Goal: Check status: Check status

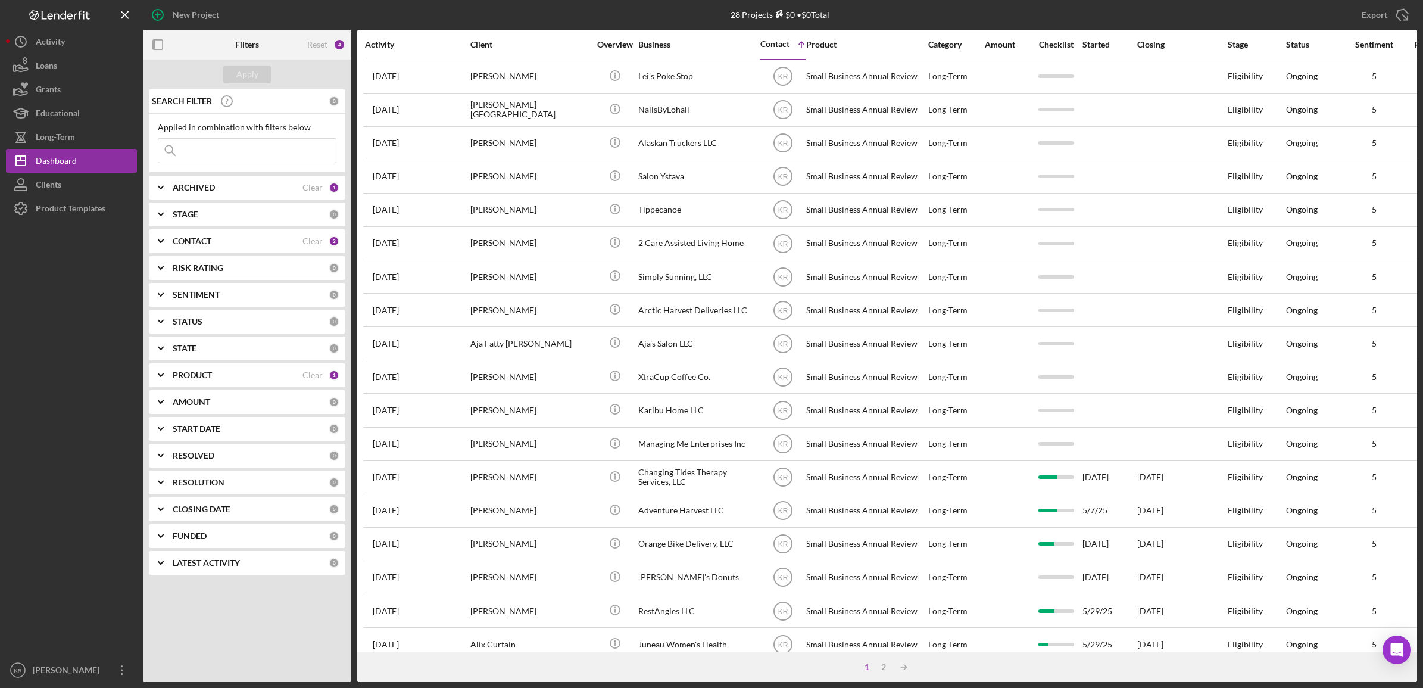
scroll to position [74, 0]
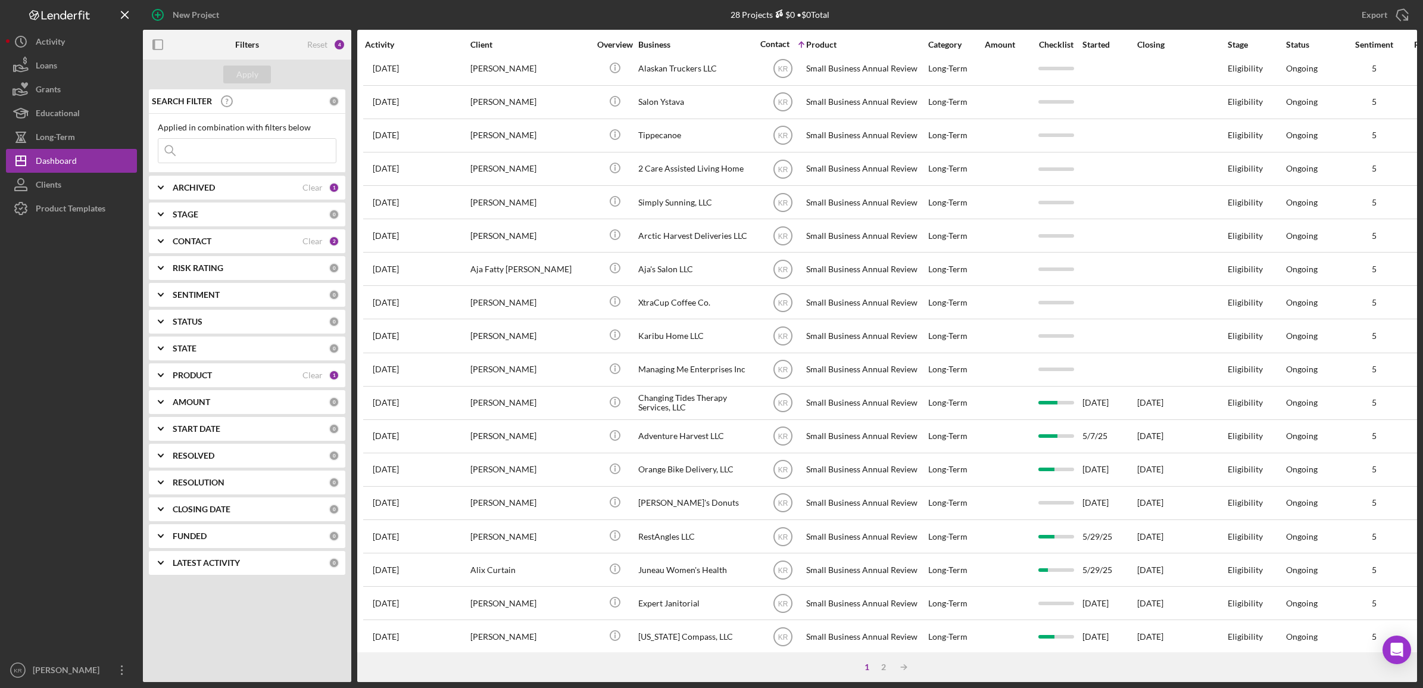
click at [251, 191] on div "ARCHIVED" at bounding box center [238, 188] width 130 height 10
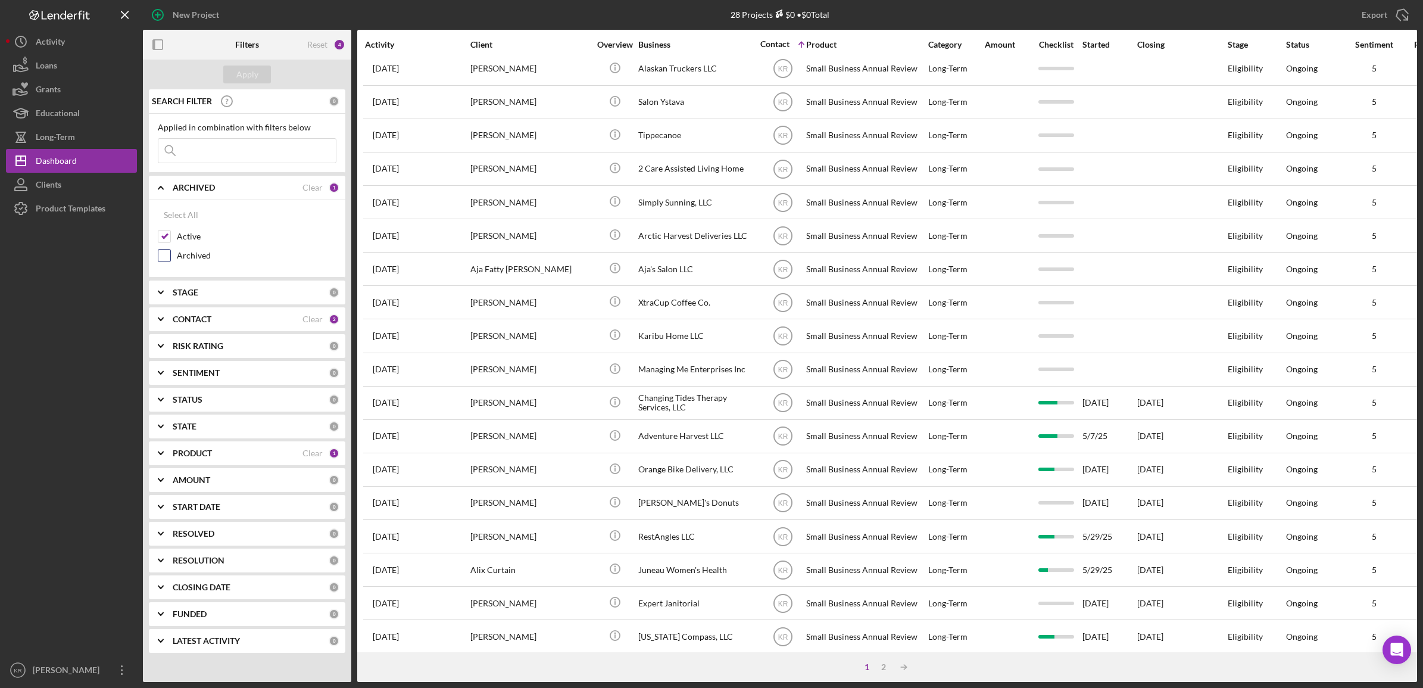
click at [185, 255] on label "Archived" at bounding box center [257, 255] width 160 height 12
click at [170, 255] on input "Archived" at bounding box center [164, 255] width 12 height 12
checkbox input "true"
click at [185, 230] on div "Active" at bounding box center [247, 239] width 179 height 19
click at [189, 233] on label "Active" at bounding box center [257, 236] width 160 height 12
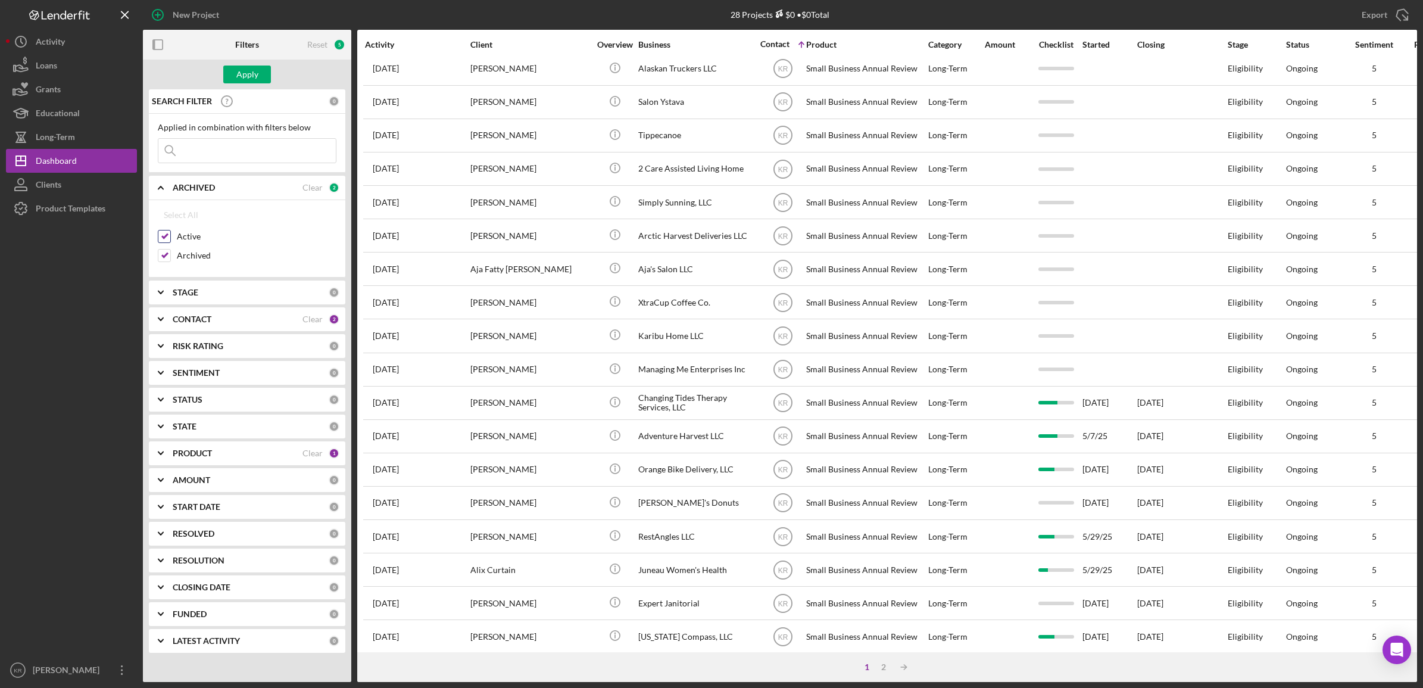
click at [170, 233] on input "Active" at bounding box center [164, 236] width 12 height 12
checkbox input "false"
click at [259, 149] on input at bounding box center [246, 151] width 177 height 24
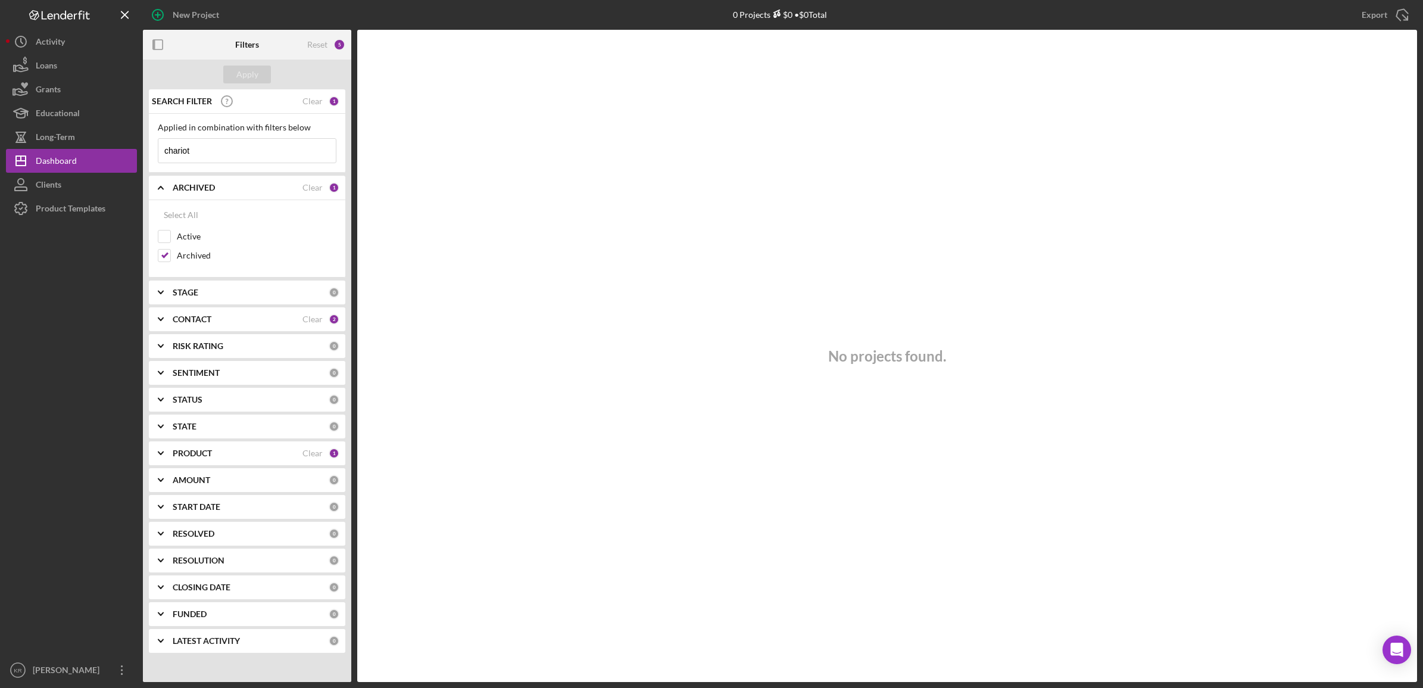
drag, startPoint x: 217, startPoint y: 143, endPoint x: 0, endPoint y: 147, distance: 217.3
click at [15, 147] on div "New Project 0 Projects $0 • $0 Total Export Icon/Export Filters Reset 5 Apply S…" at bounding box center [711, 341] width 1411 height 682
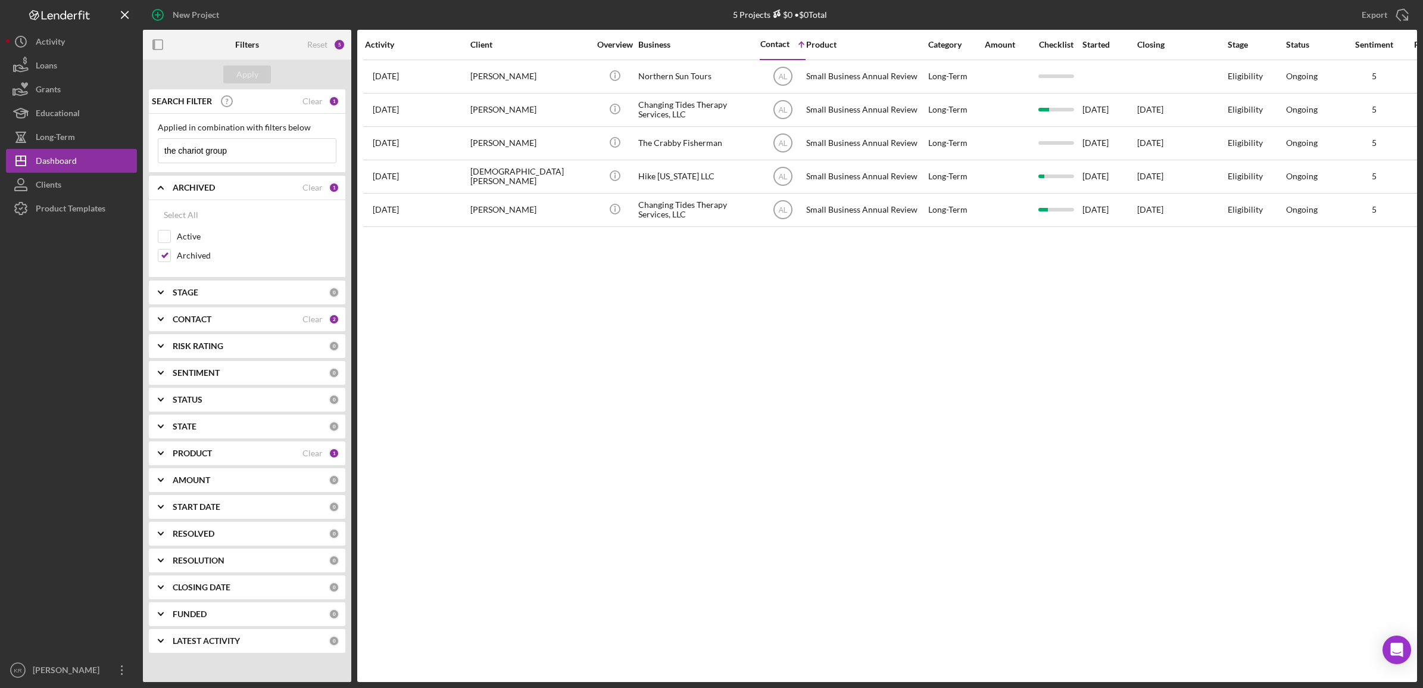
type input "the chariot group"
click at [227, 456] on div "PRODUCT" at bounding box center [238, 453] width 130 height 10
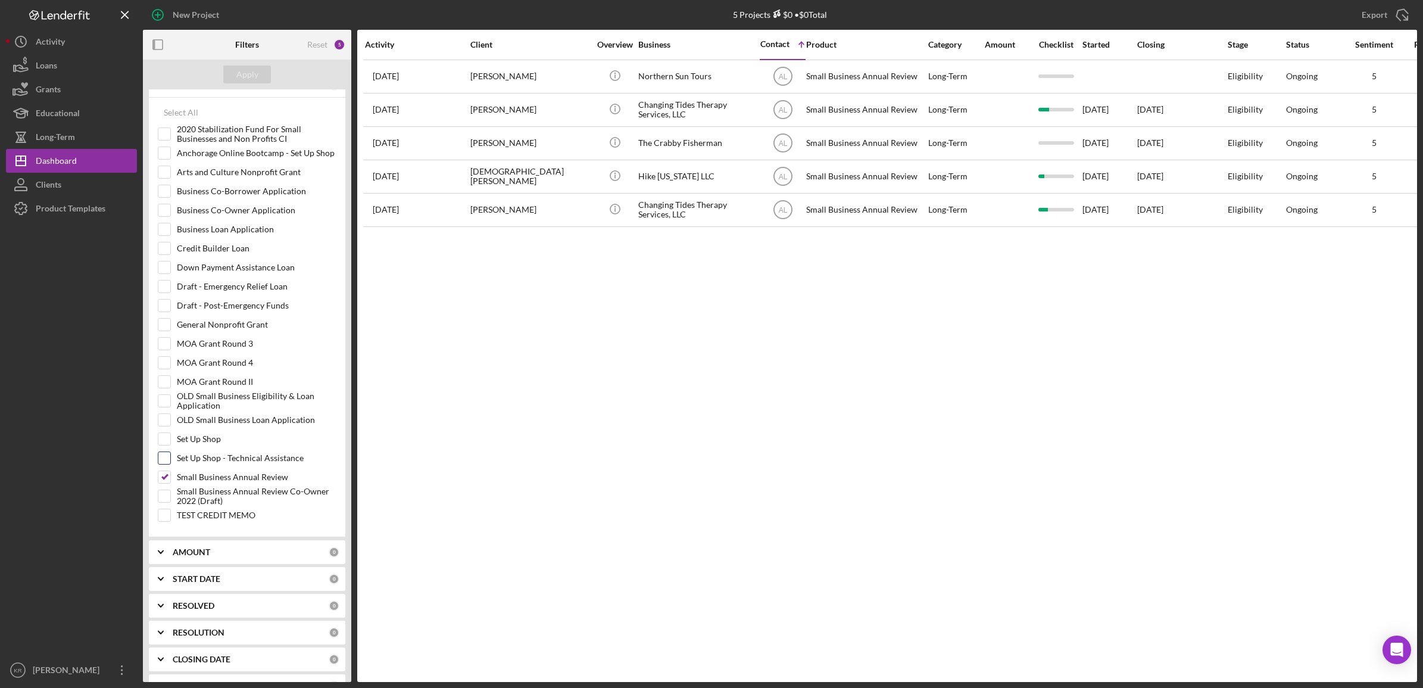
scroll to position [427, 0]
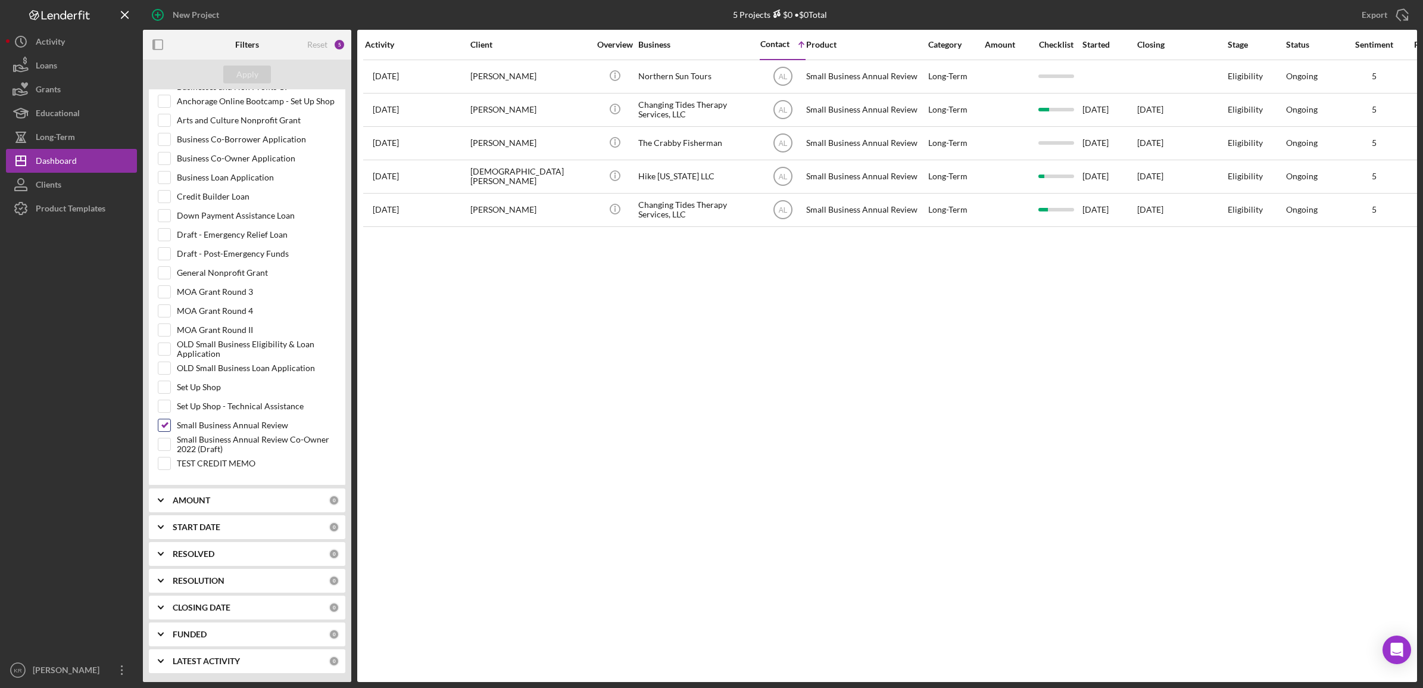
click at [224, 423] on label "Small Business Annual Review" at bounding box center [257, 425] width 160 height 12
click at [170, 423] on input "Small Business Annual Review" at bounding box center [164, 425] width 12 height 12
checkbox input "false"
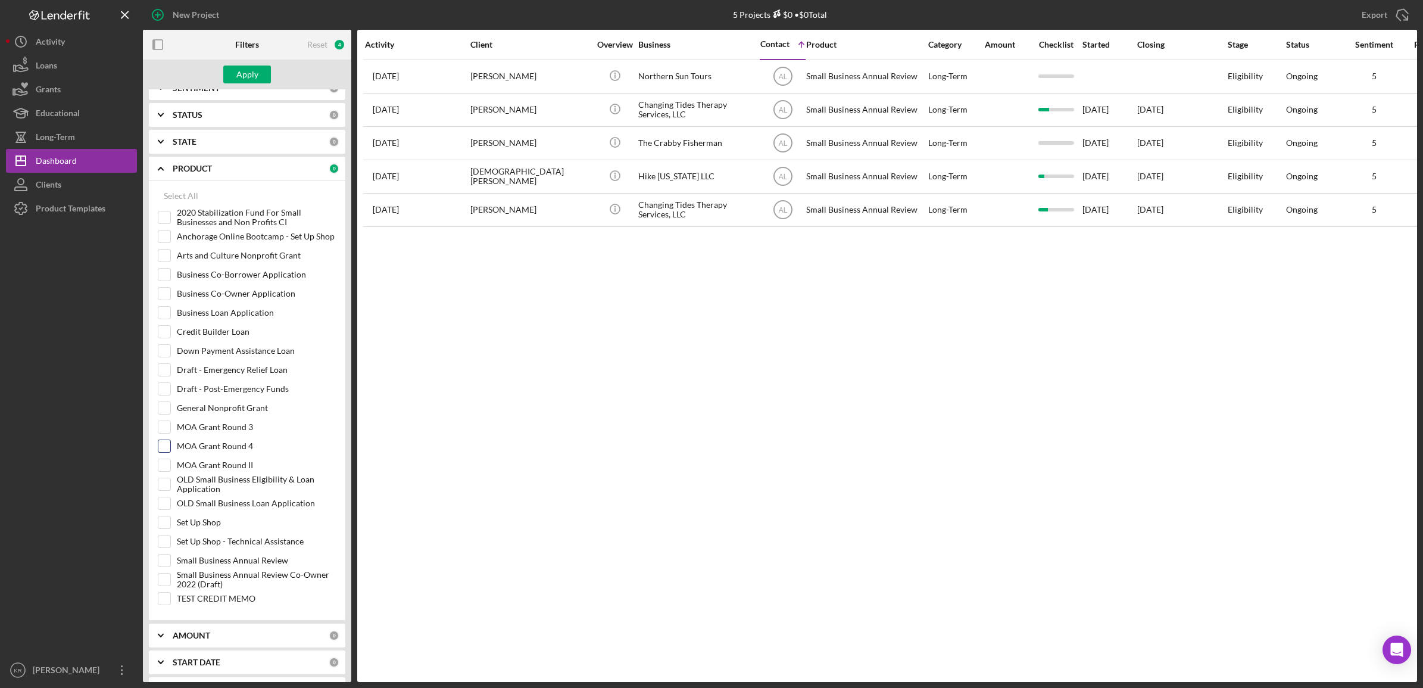
scroll to position [279, 0]
click at [218, 316] on label "Business Loan Application" at bounding box center [257, 319] width 160 height 12
click at [170, 316] on input "Business Loan Application" at bounding box center [164, 319] width 12 height 12
checkbox input "true"
click at [246, 68] on div "Apply" at bounding box center [247, 74] width 22 height 18
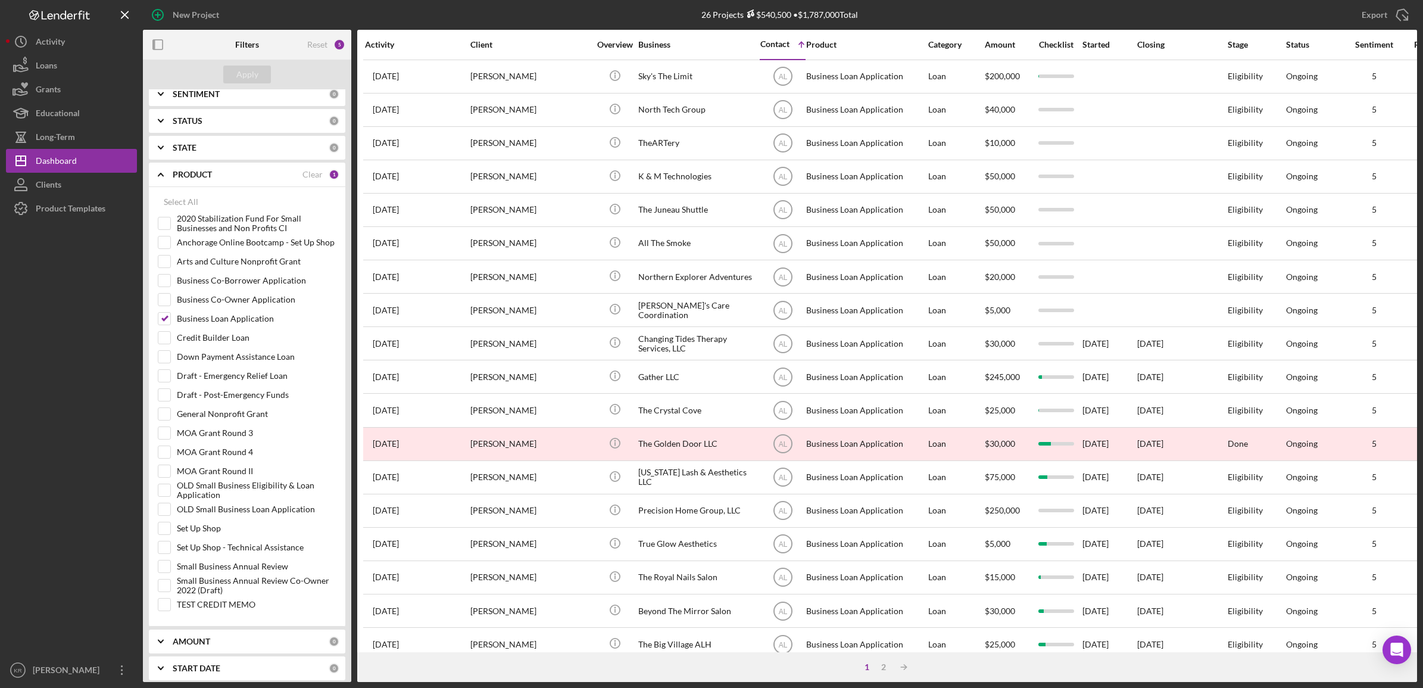
scroll to position [0, 0]
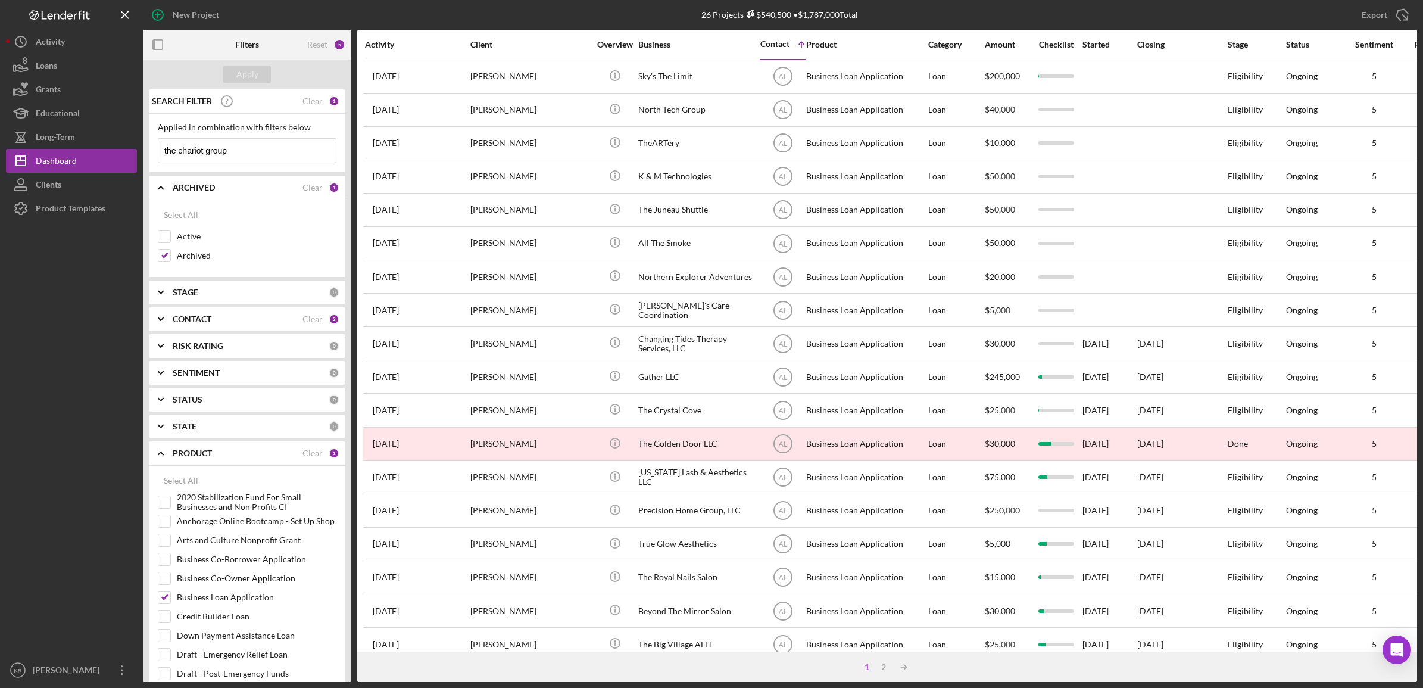
click at [246, 150] on input "the chariot group" at bounding box center [246, 151] width 177 height 24
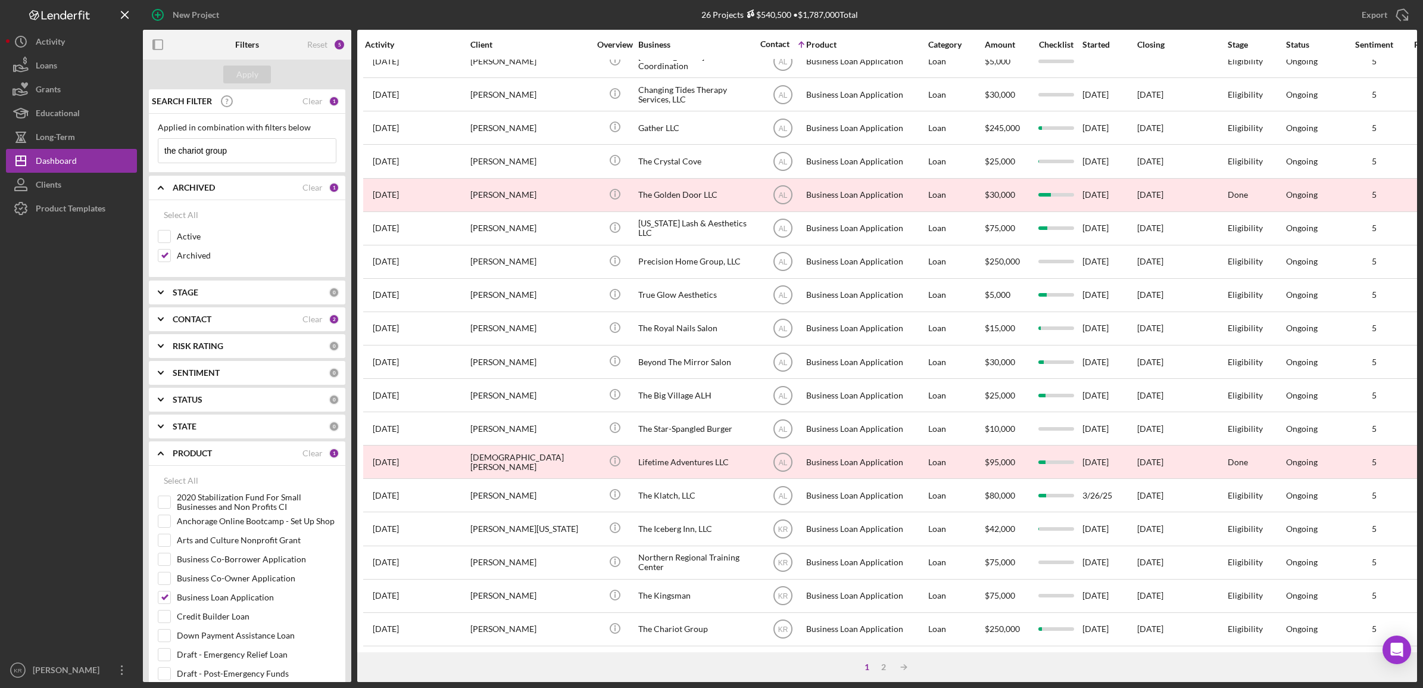
scroll to position [271, 0]
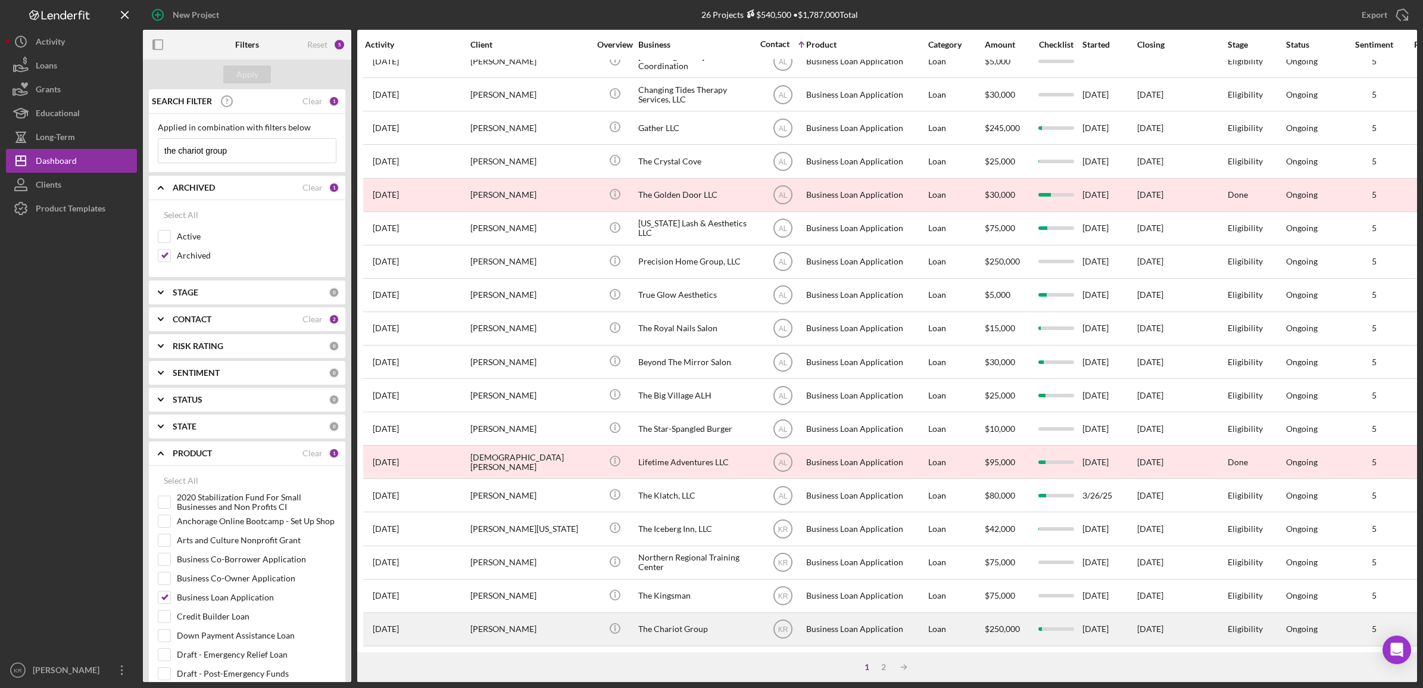
click at [647, 629] on div "The Chariot Group" at bounding box center [697, 629] width 119 height 32
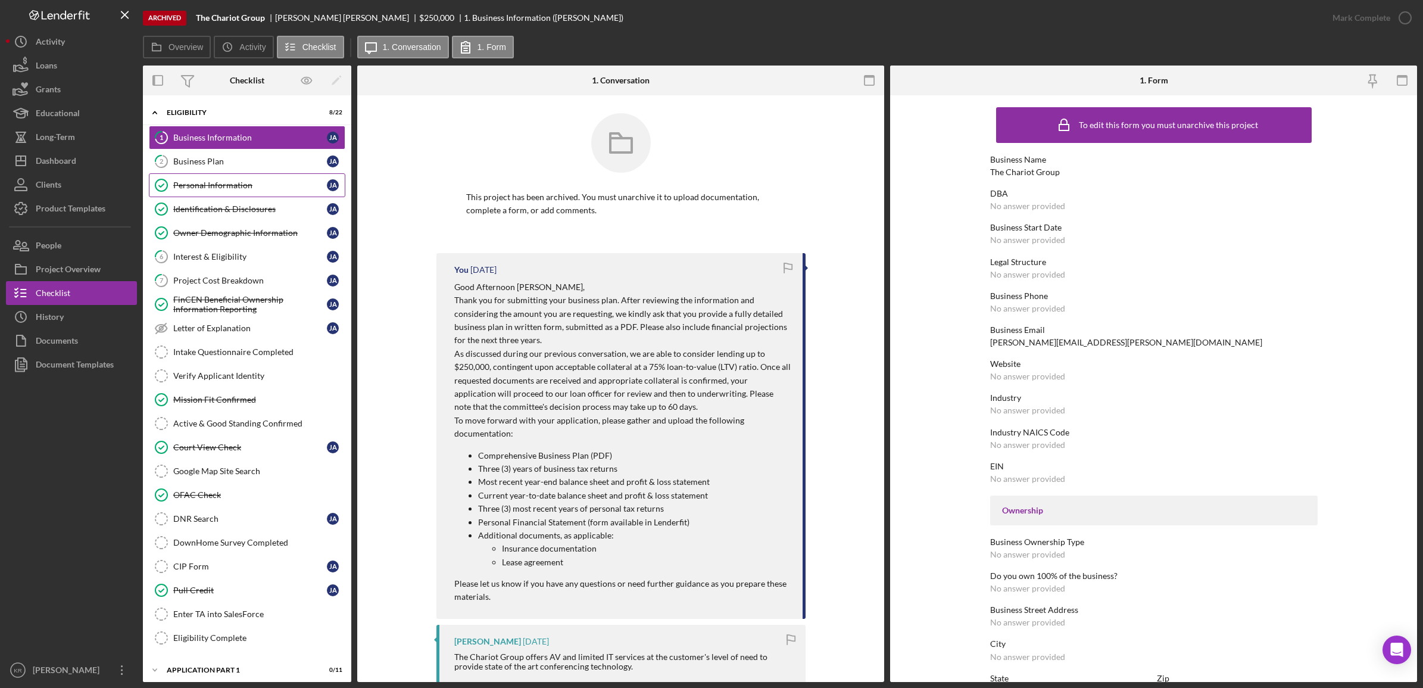
click at [207, 176] on link "Personal Information Personal Information [PERSON_NAME]" at bounding box center [247, 185] width 196 height 24
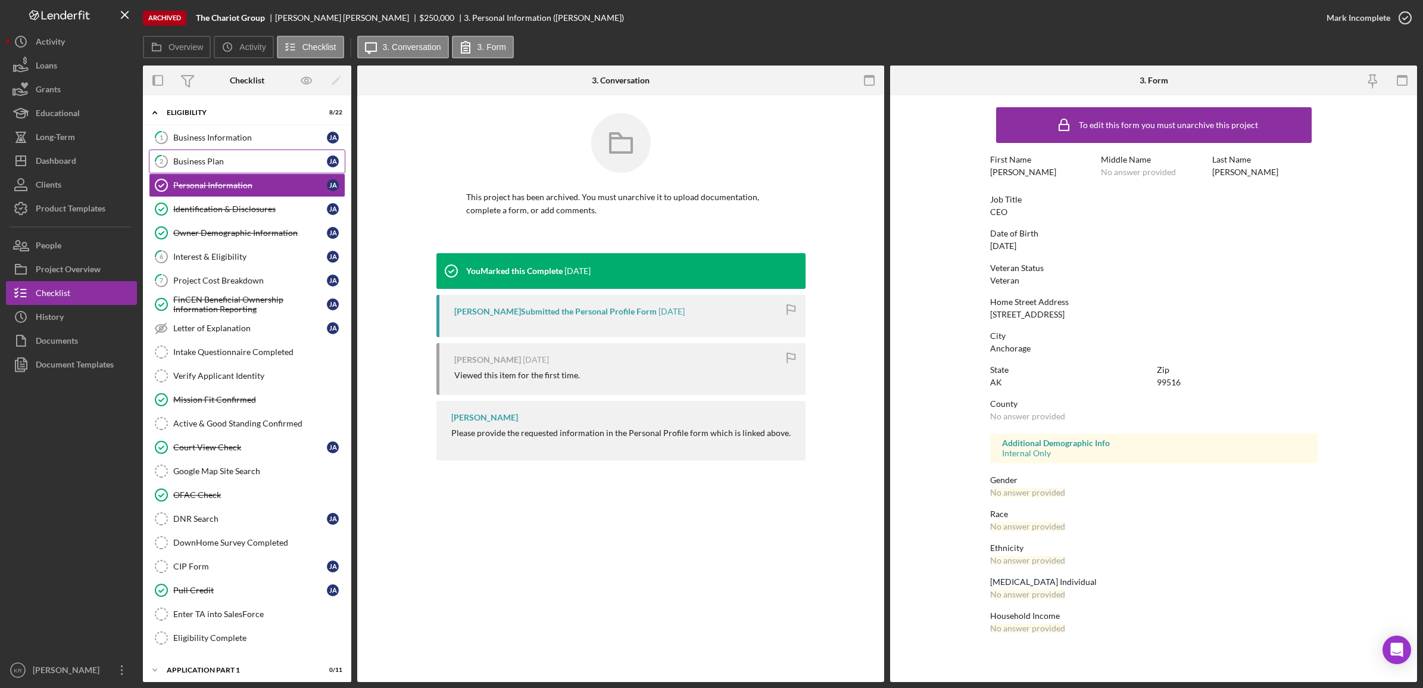
click at [234, 161] on div "Business Plan" at bounding box center [250, 162] width 154 height 10
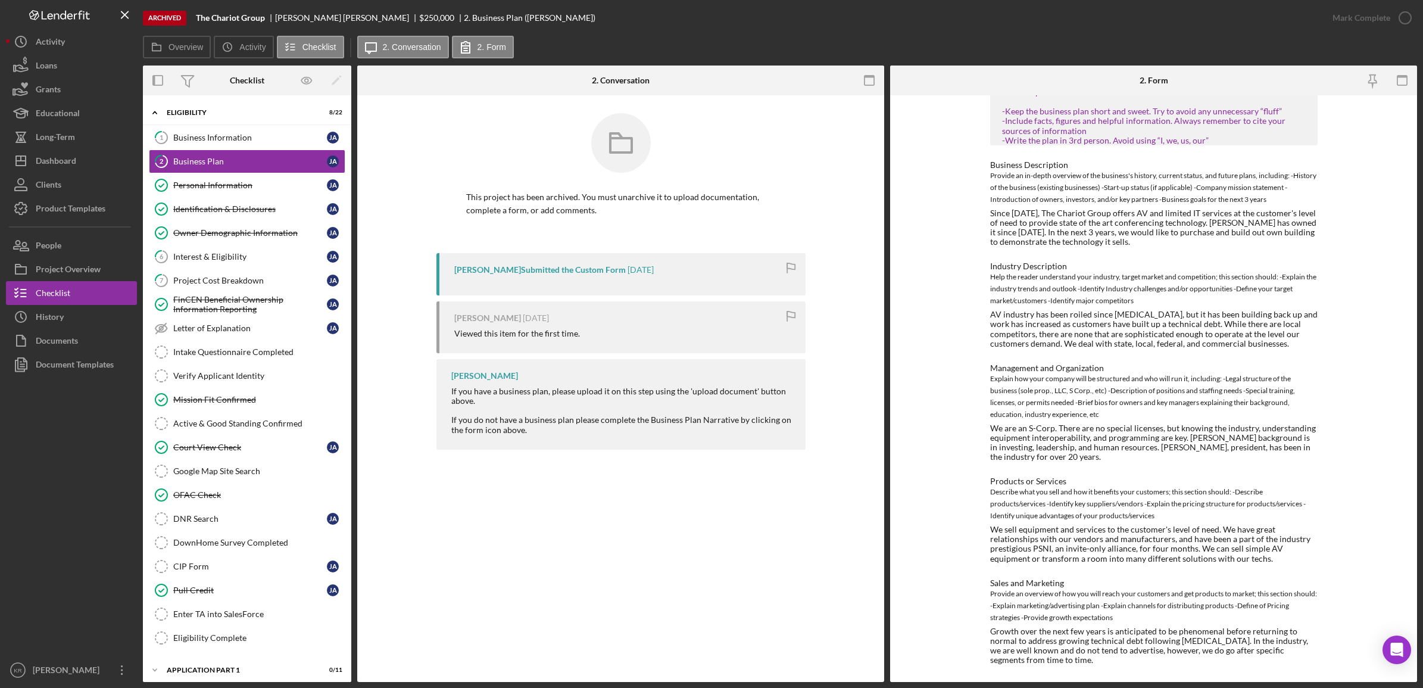
scroll to position [87, 0]
click at [215, 198] on link "Identification & Disclosures Identification & Disclosures [PERSON_NAME]" at bounding box center [247, 209] width 196 height 24
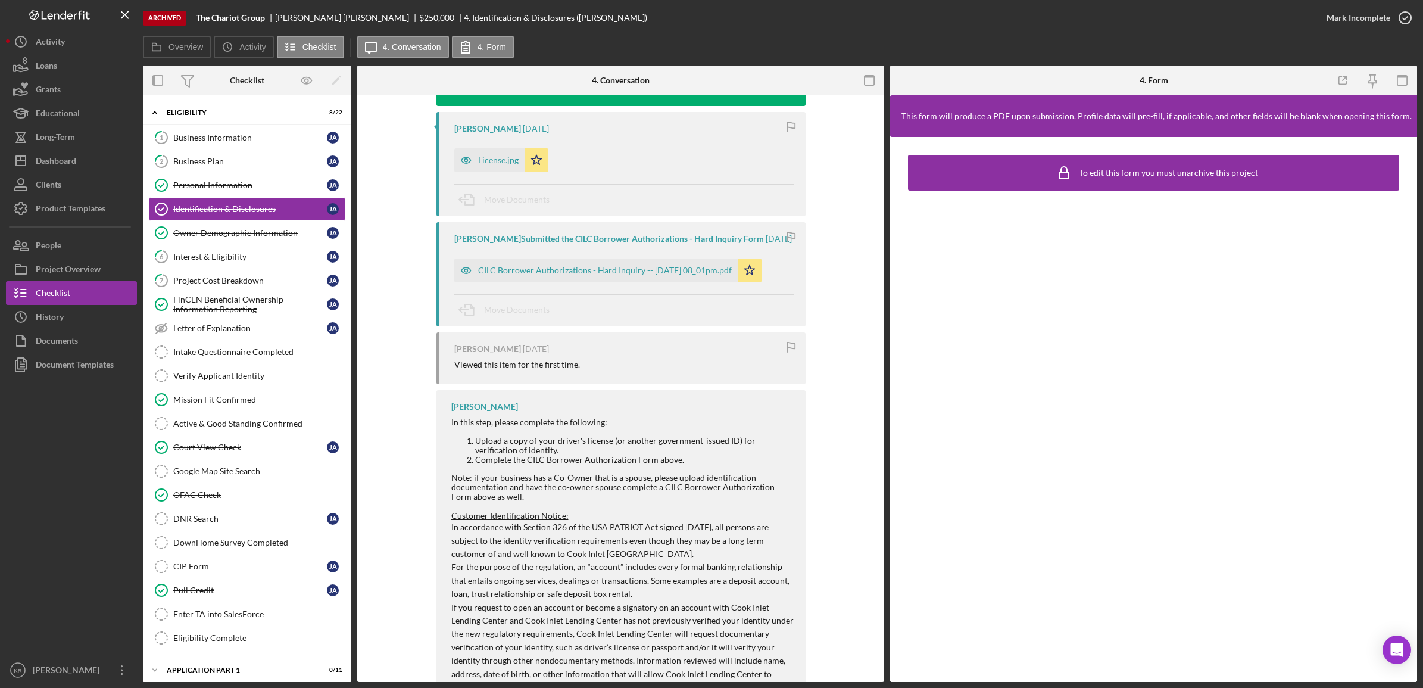
scroll to position [223, 0]
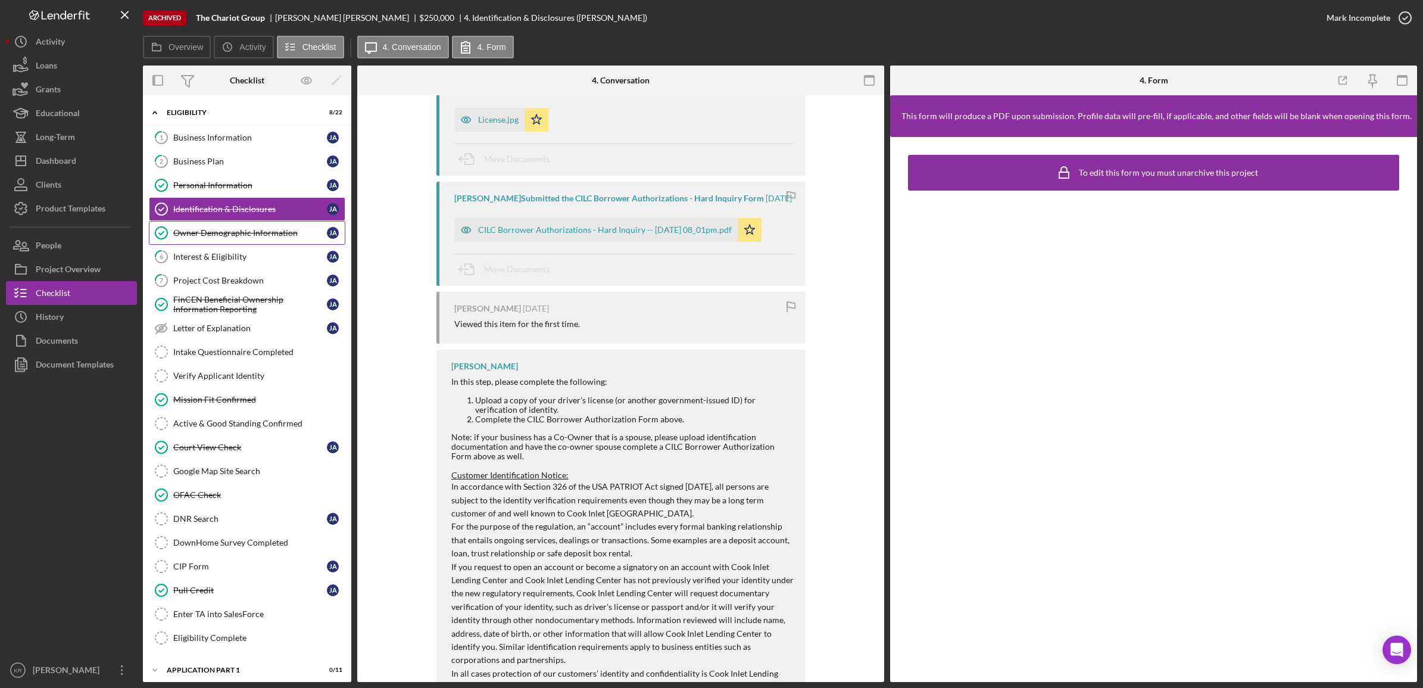
click at [229, 242] on link "Owner Demographic Information Owner Demographic Information [PERSON_NAME]" at bounding box center [247, 233] width 196 height 24
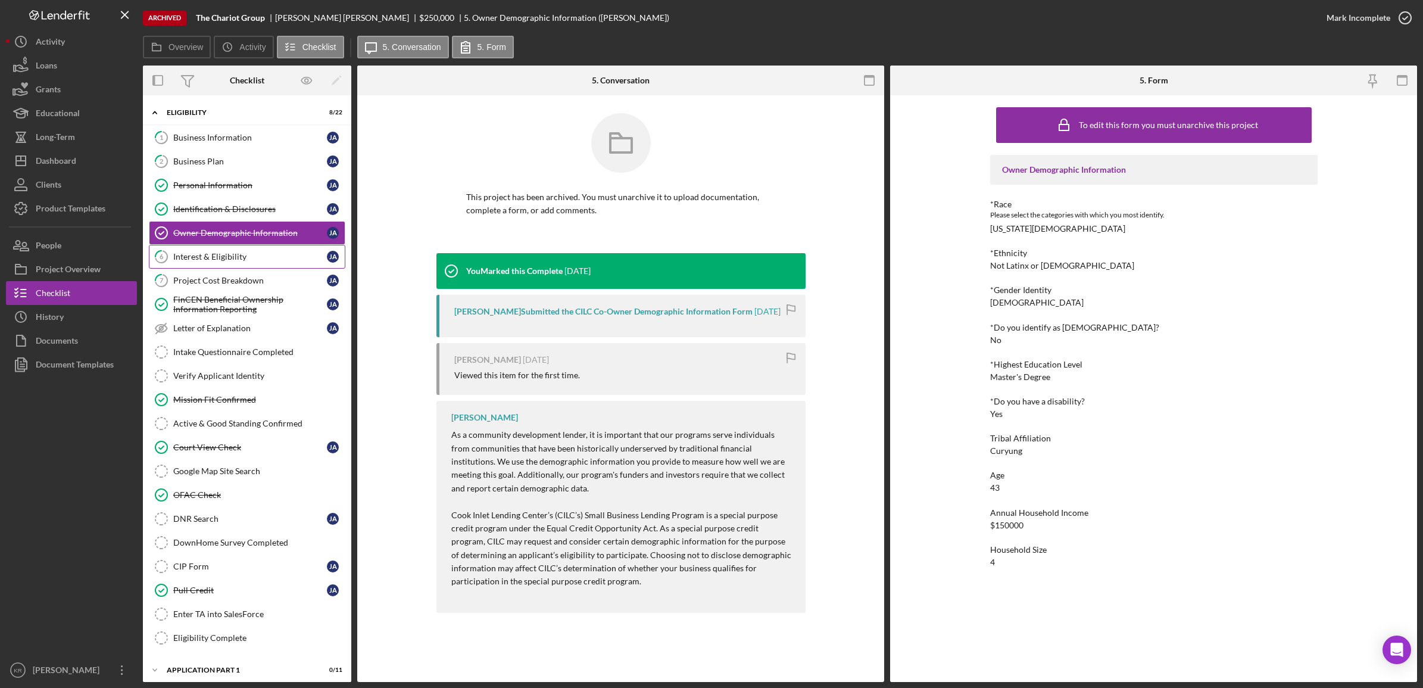
click at [221, 259] on div "Interest & Eligibility" at bounding box center [250, 257] width 154 height 10
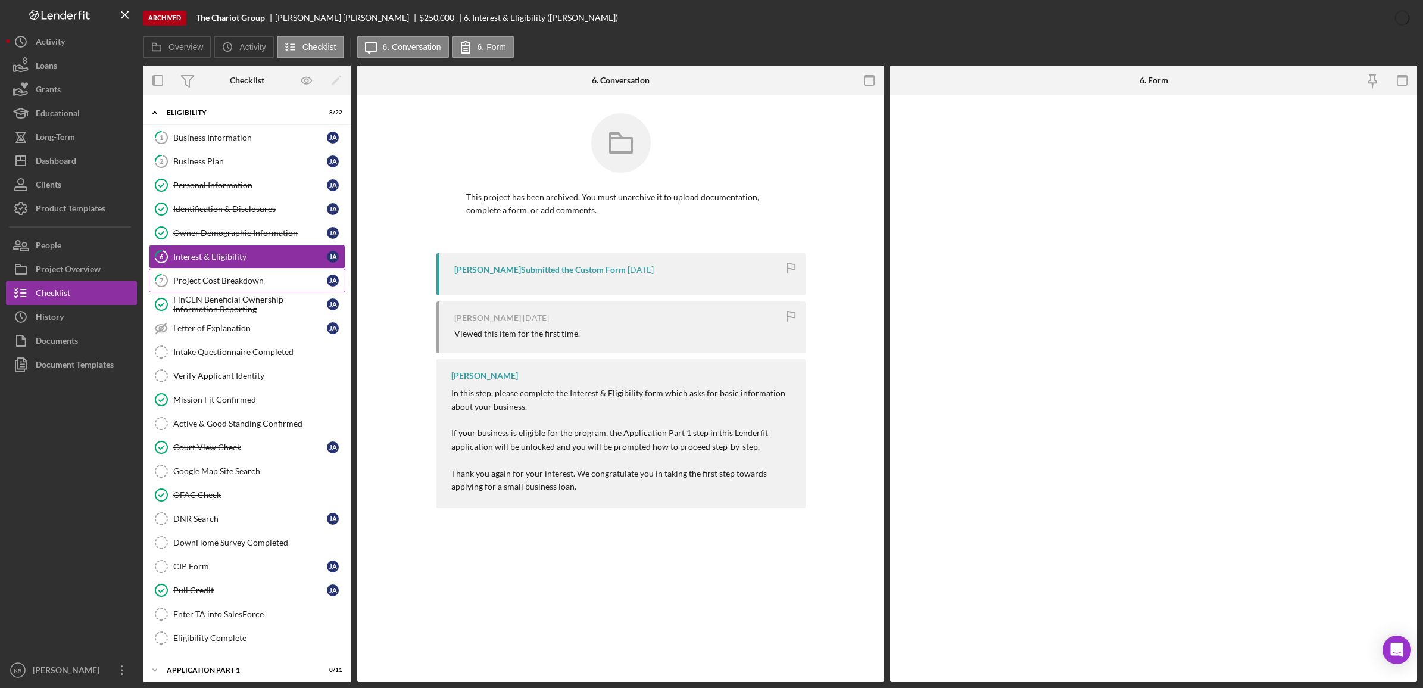
click at [213, 292] on link "7 Project Cost Breakdown [PERSON_NAME]" at bounding box center [247, 281] width 196 height 24
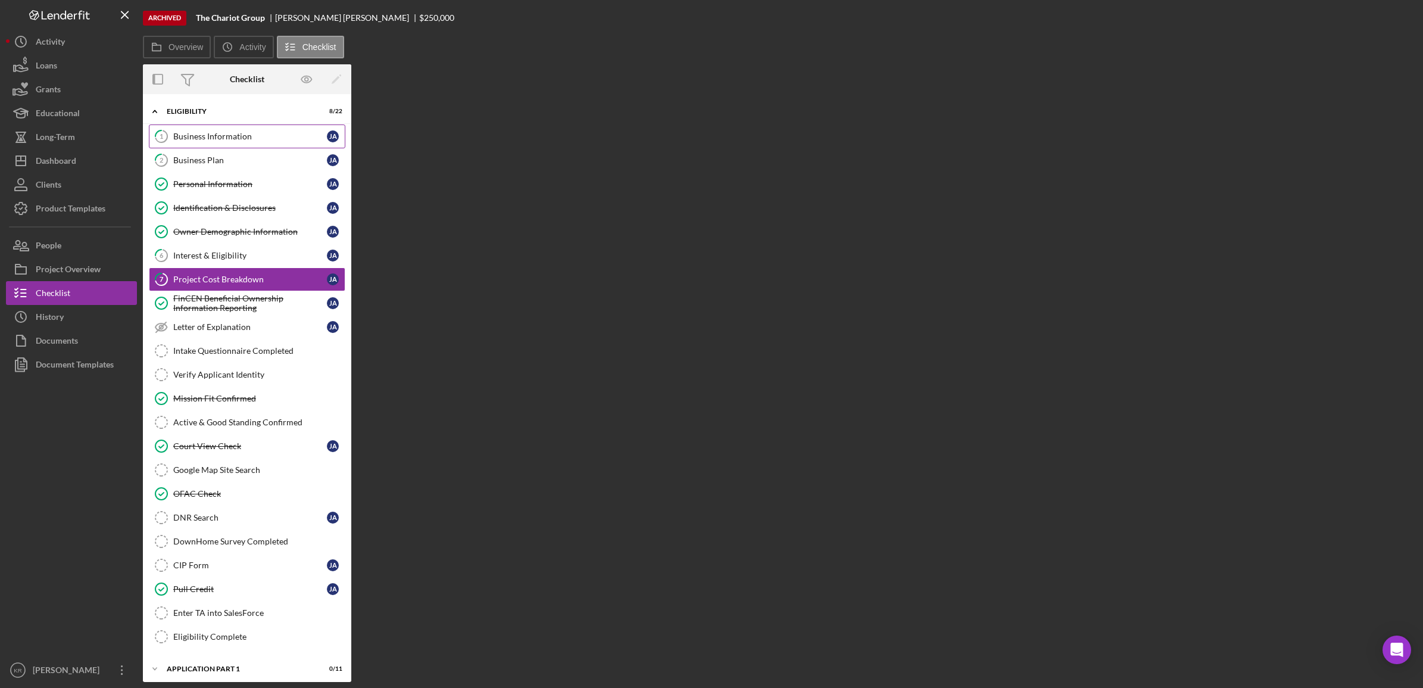
click at [216, 143] on link "1 Business Information [PERSON_NAME]" at bounding box center [247, 136] width 196 height 24
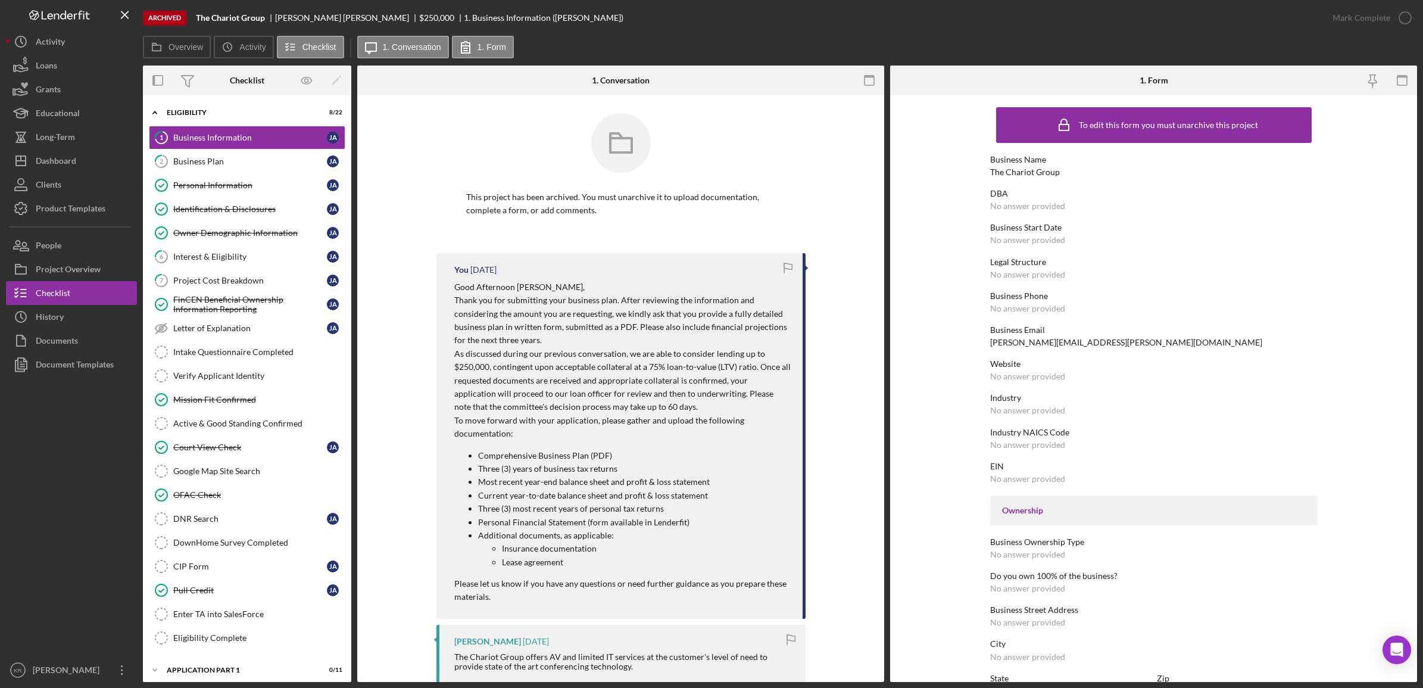
scroll to position [74, 0]
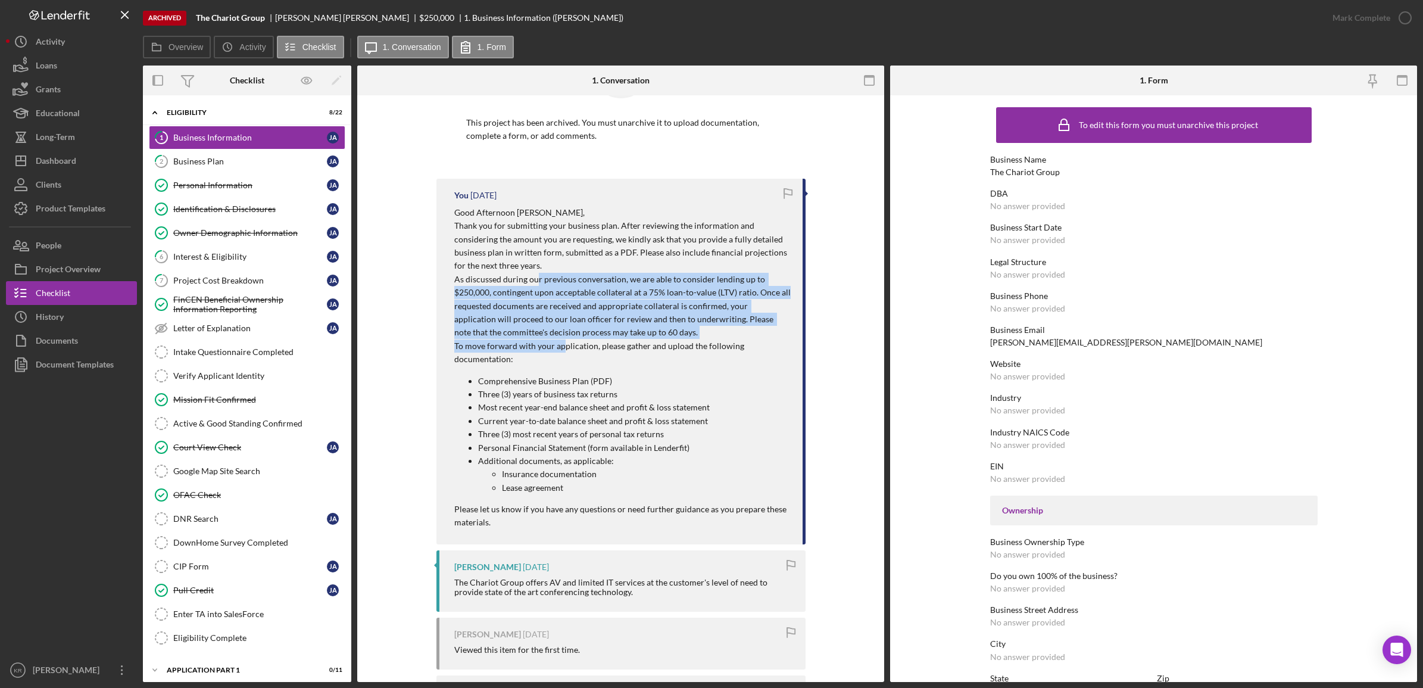
drag, startPoint x: 534, startPoint y: 274, endPoint x: 558, endPoint y: 345, distance: 75.5
click at [558, 345] on div "Good Afternoon [PERSON_NAME], Thank you for submitting your business plan. Afte…" at bounding box center [622, 367] width 336 height 323
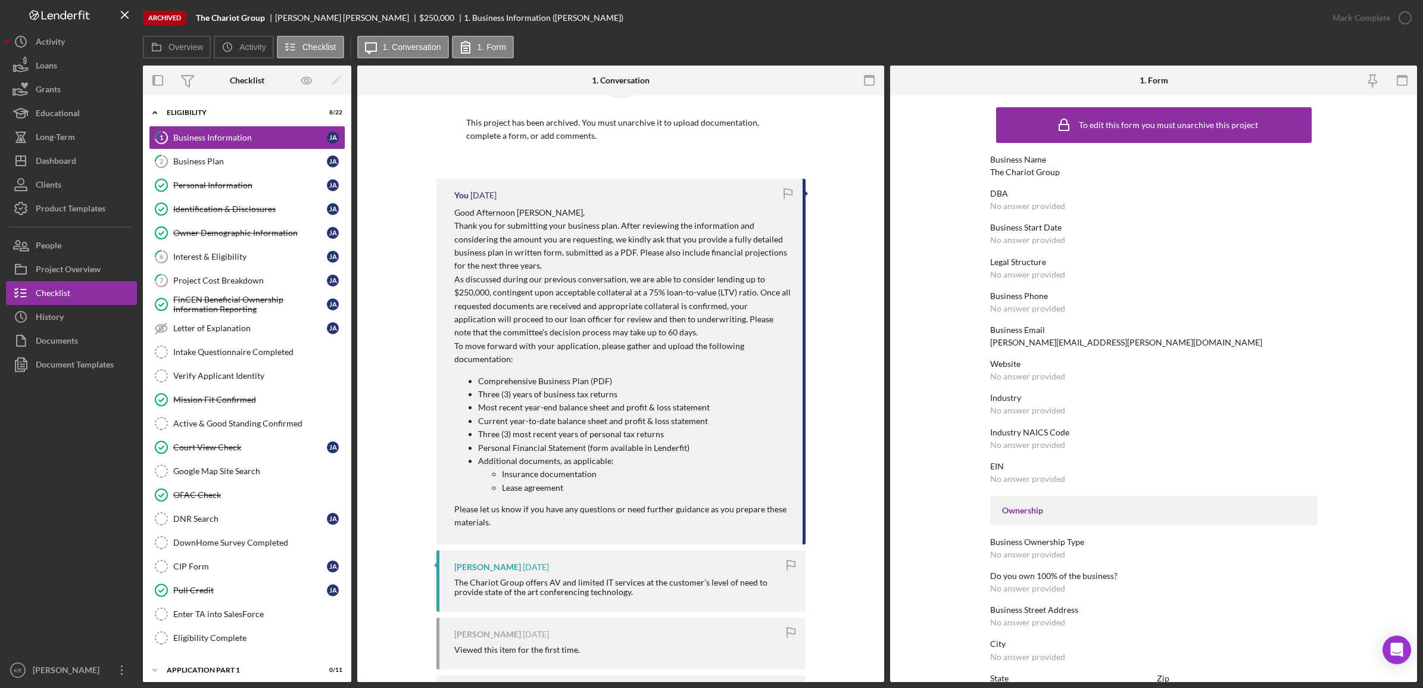
drag, startPoint x: 560, startPoint y: 345, endPoint x: 641, endPoint y: 413, distance: 105.3
click at [641, 413] on p "Most recent year-end balance sheet and profit & loss statement" at bounding box center [634, 407] width 313 height 13
click at [96, 150] on button "Icon/Dashboard Dashboard" at bounding box center [71, 161] width 131 height 24
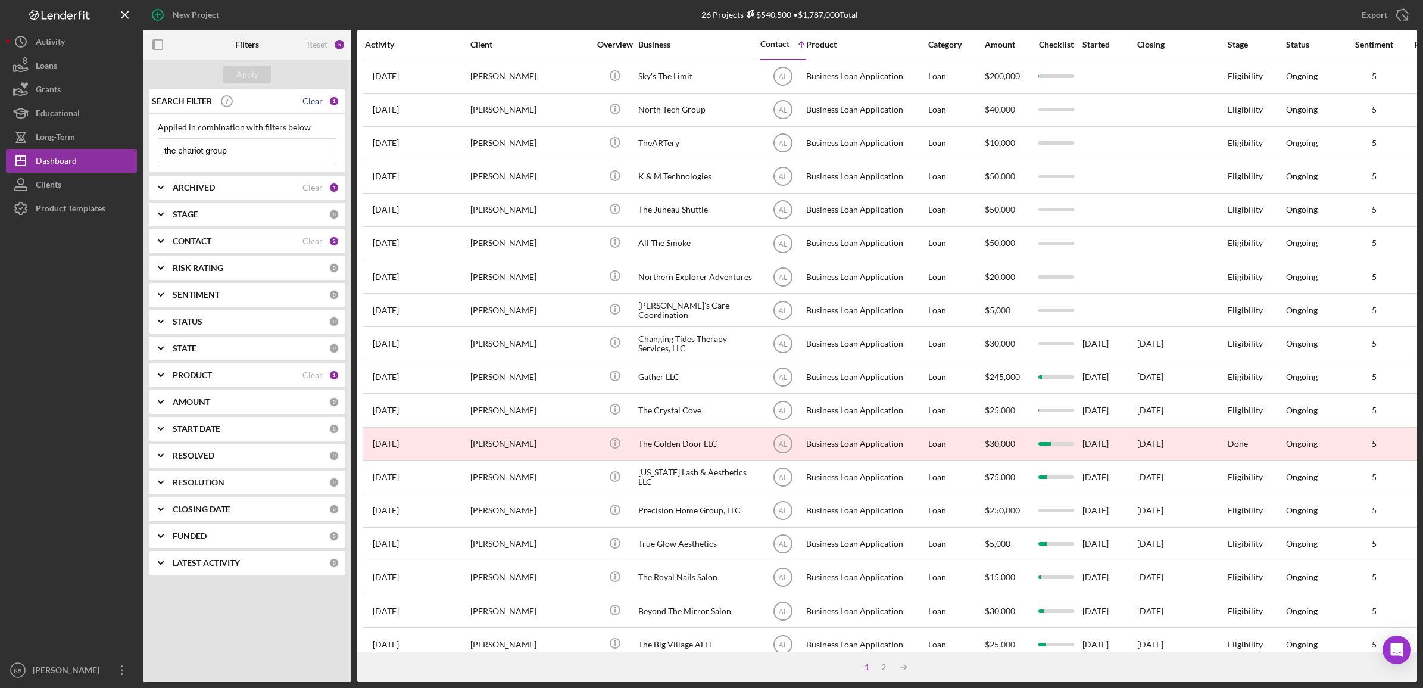
click at [313, 101] on div "Clear" at bounding box center [312, 101] width 20 height 10
click at [245, 77] on div "Apply" at bounding box center [247, 74] width 22 height 18
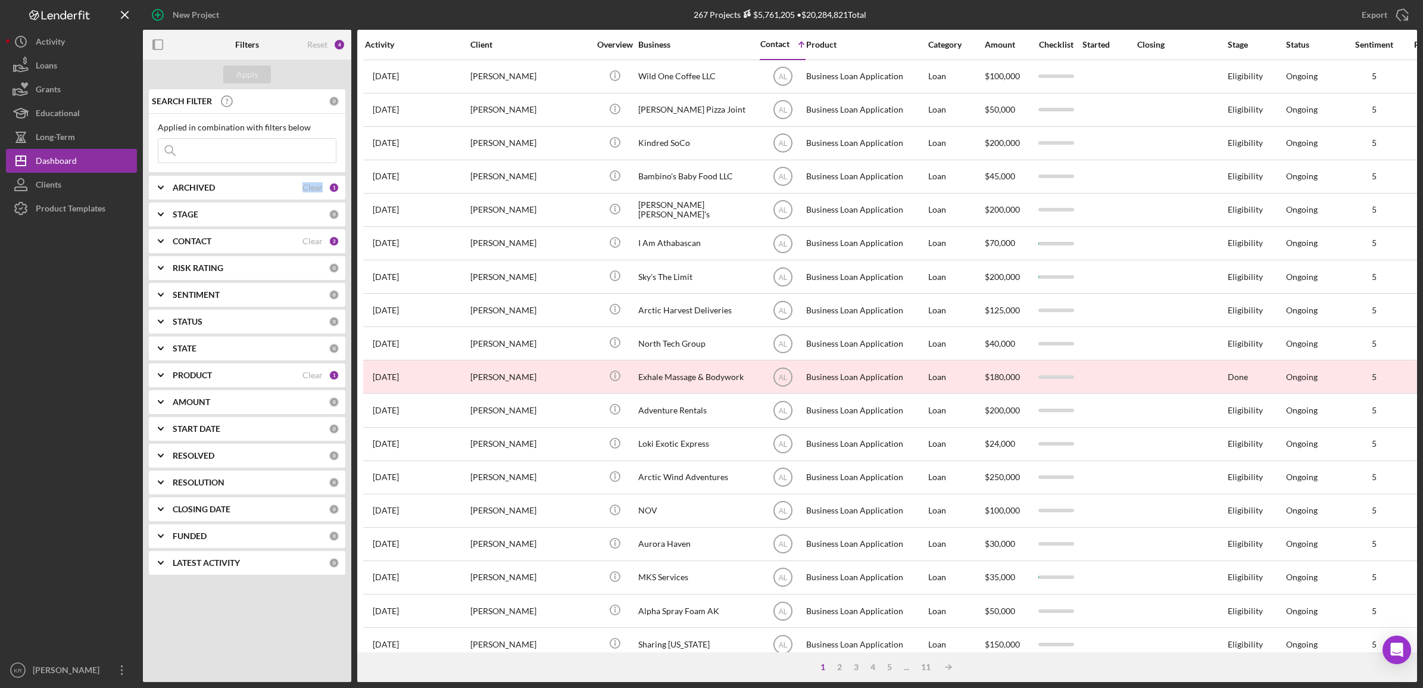
click at [236, 191] on div "ARCHIVED" at bounding box center [238, 188] width 130 height 10
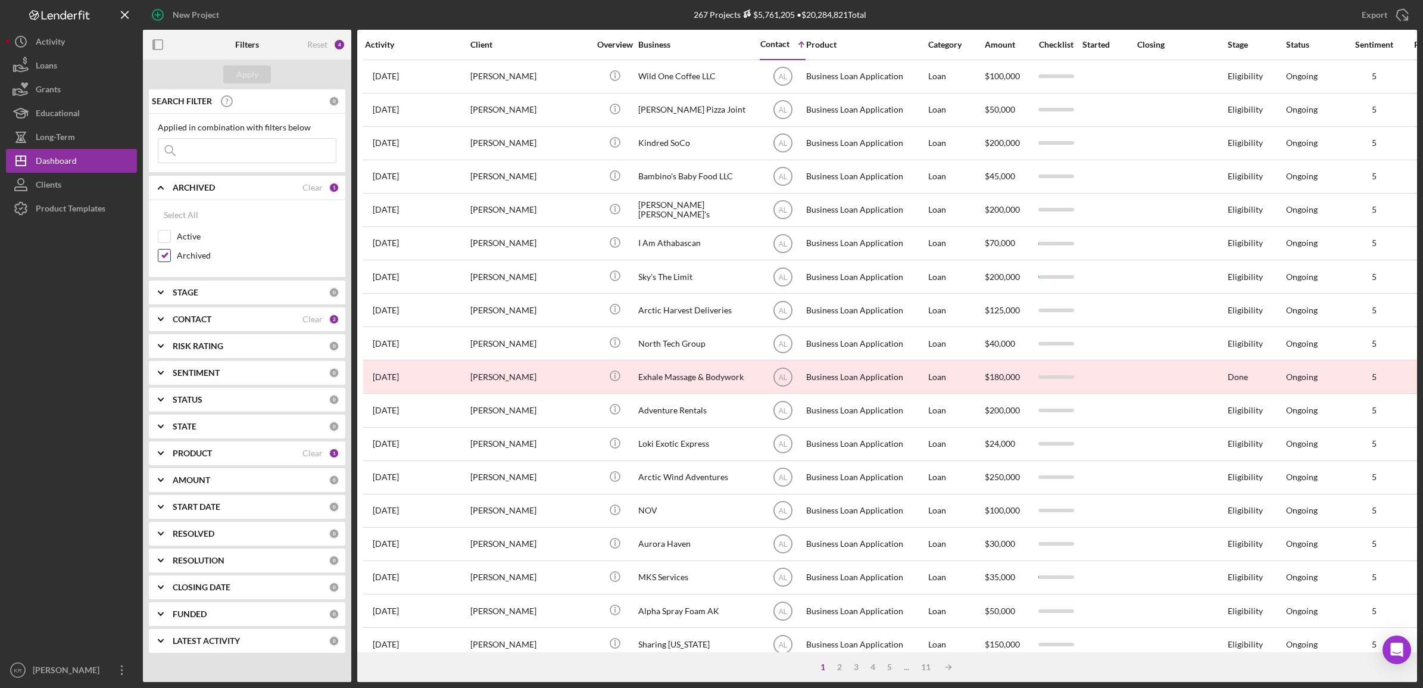
drag, startPoint x: 236, startPoint y: 191, endPoint x: 195, endPoint y: 250, distance: 71.5
click at [198, 253] on label "Archived" at bounding box center [257, 255] width 160 height 12
click at [170, 253] on input "Archived" at bounding box center [164, 255] width 12 height 12
checkbox input "false"
click at [191, 242] on label "Active" at bounding box center [257, 236] width 160 height 12
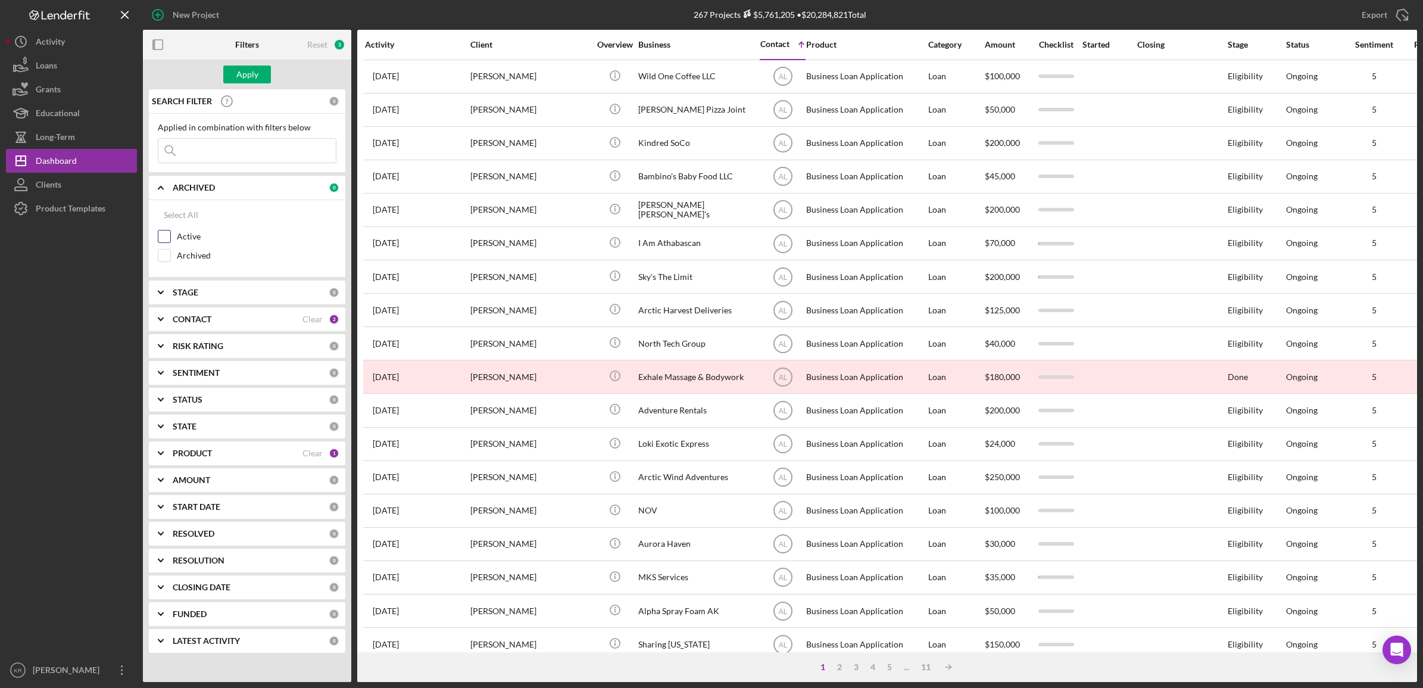
click at [170, 242] on input "Active" at bounding box center [164, 236] width 12 height 12
checkbox input "true"
click at [240, 77] on div "Apply" at bounding box center [247, 74] width 22 height 18
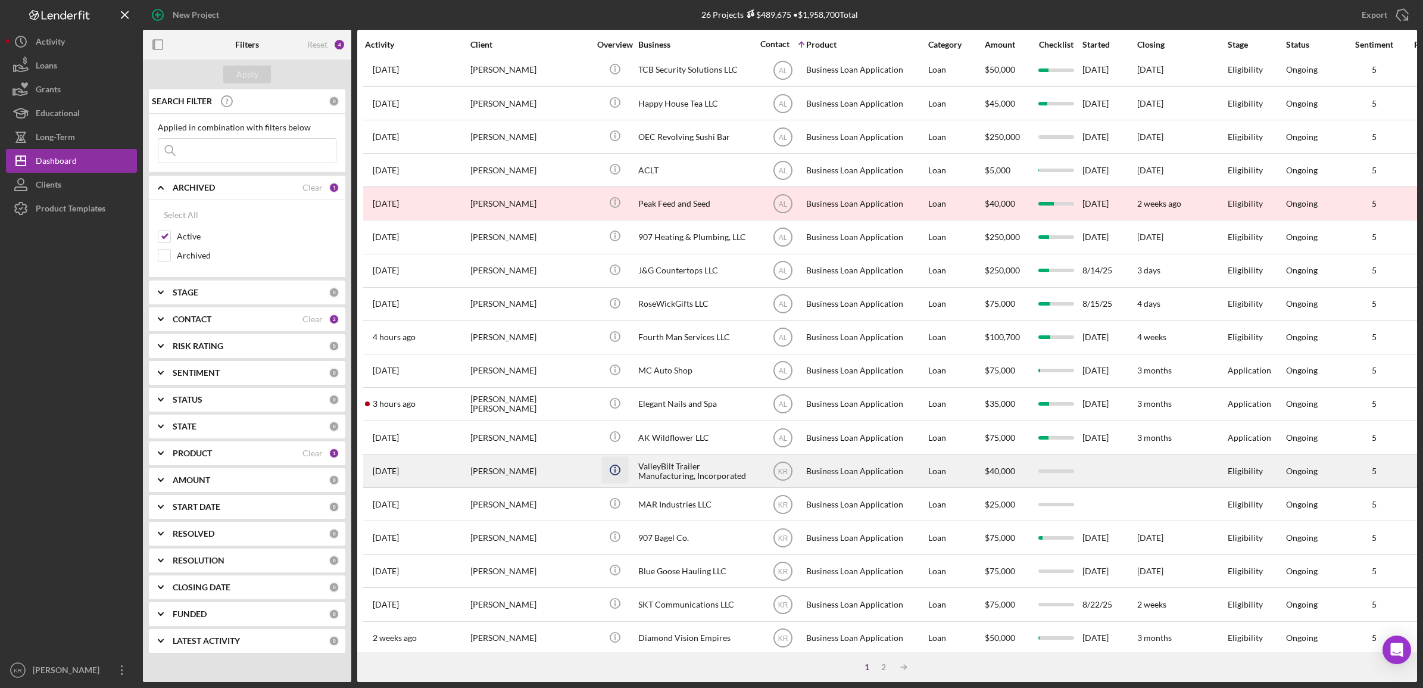
scroll to position [271, 0]
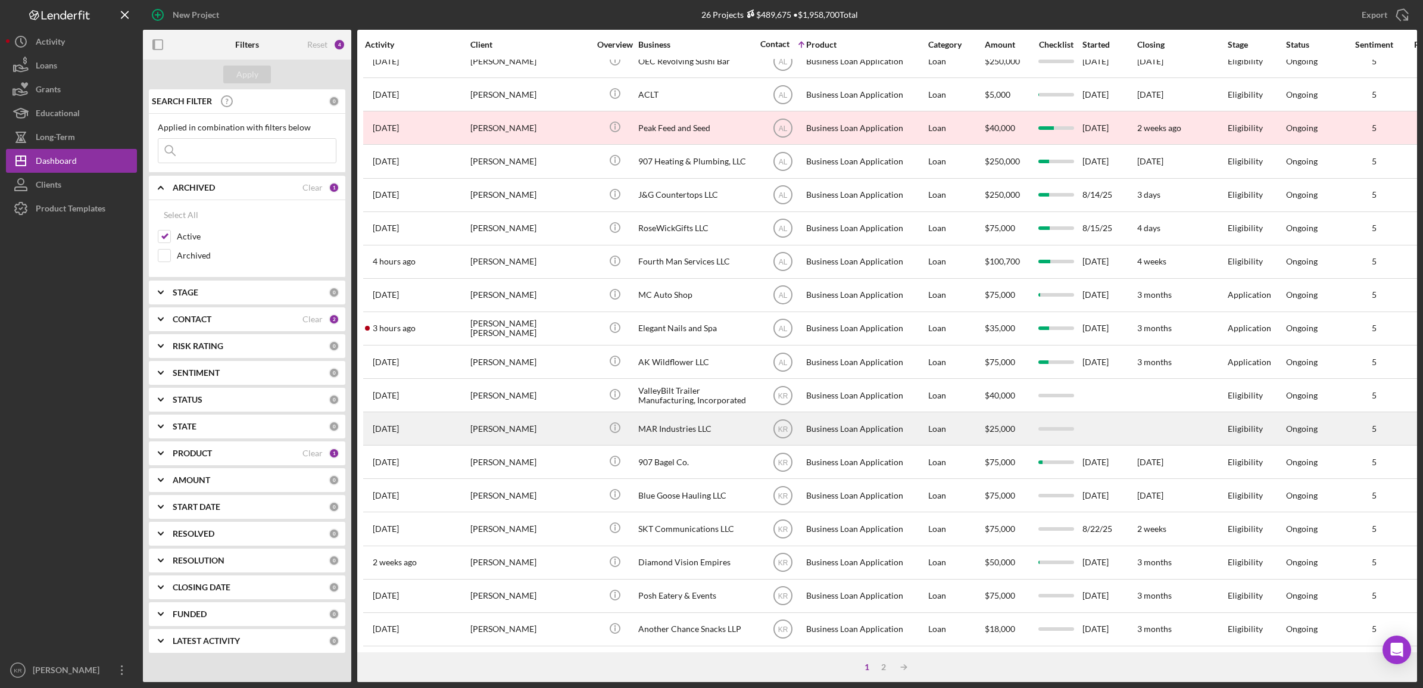
click at [530, 414] on div "[PERSON_NAME]" at bounding box center [529, 429] width 119 height 32
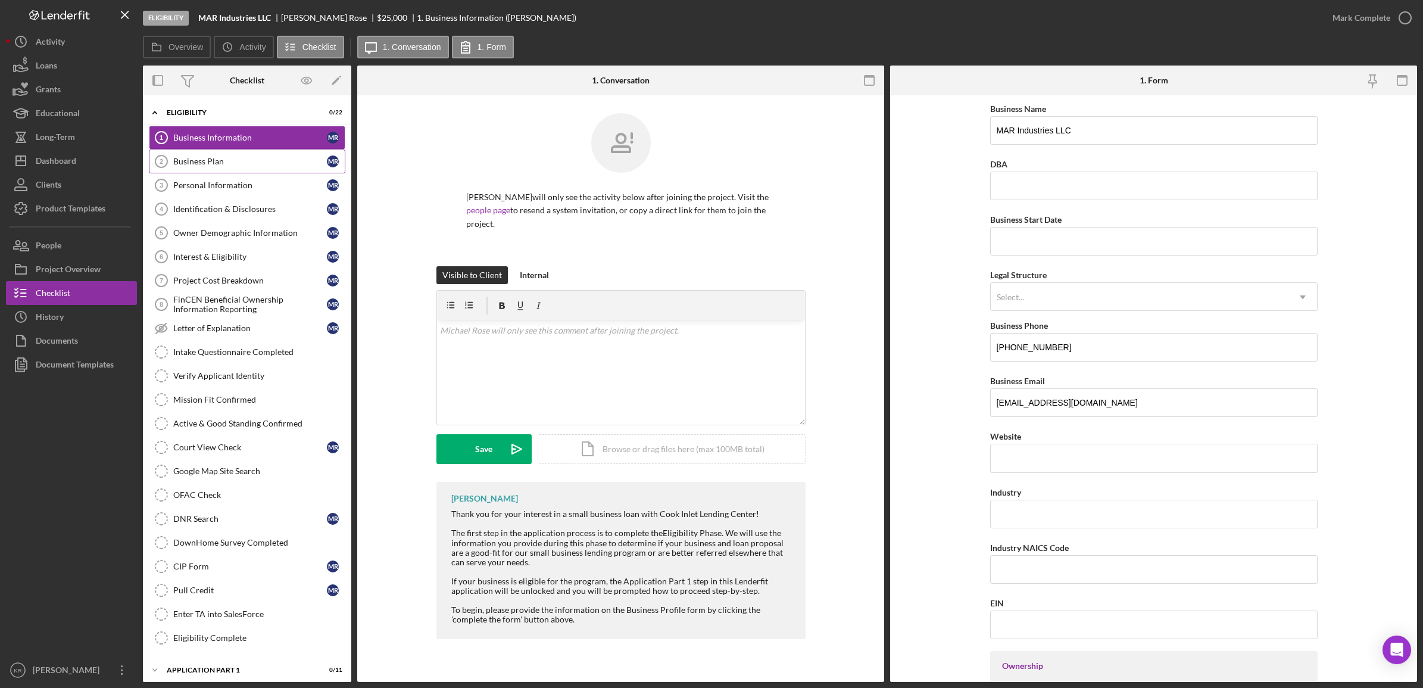
click at [232, 158] on div "Business Plan" at bounding box center [250, 162] width 154 height 10
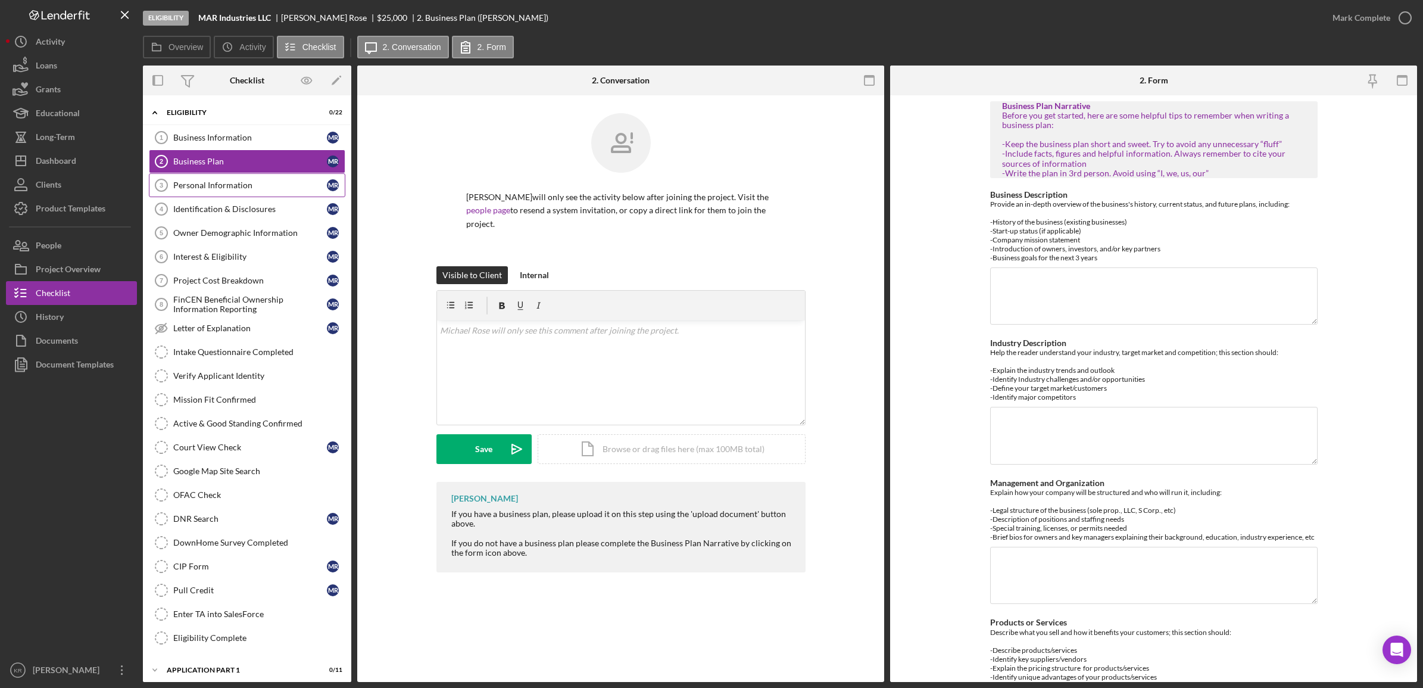
click at [218, 182] on div "Personal Information" at bounding box center [250, 185] width 154 height 10
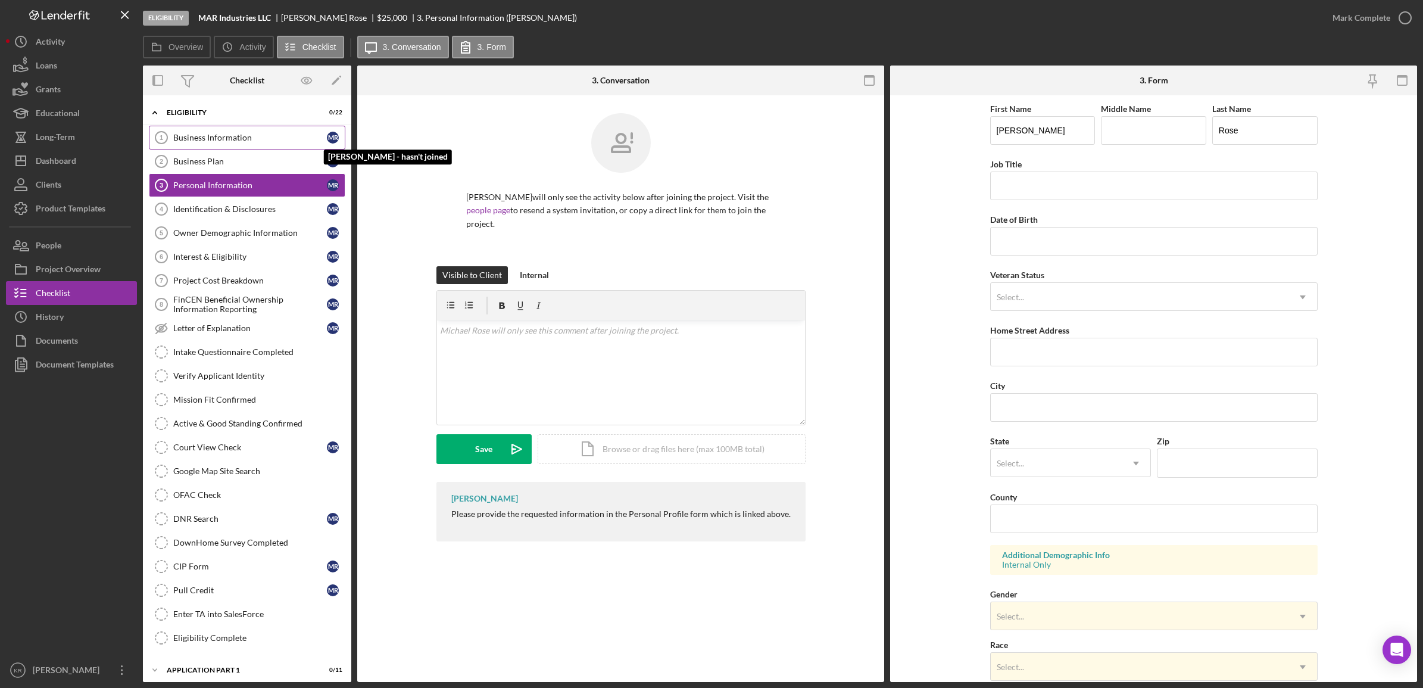
click at [274, 140] on div "Business Information" at bounding box center [250, 138] width 154 height 10
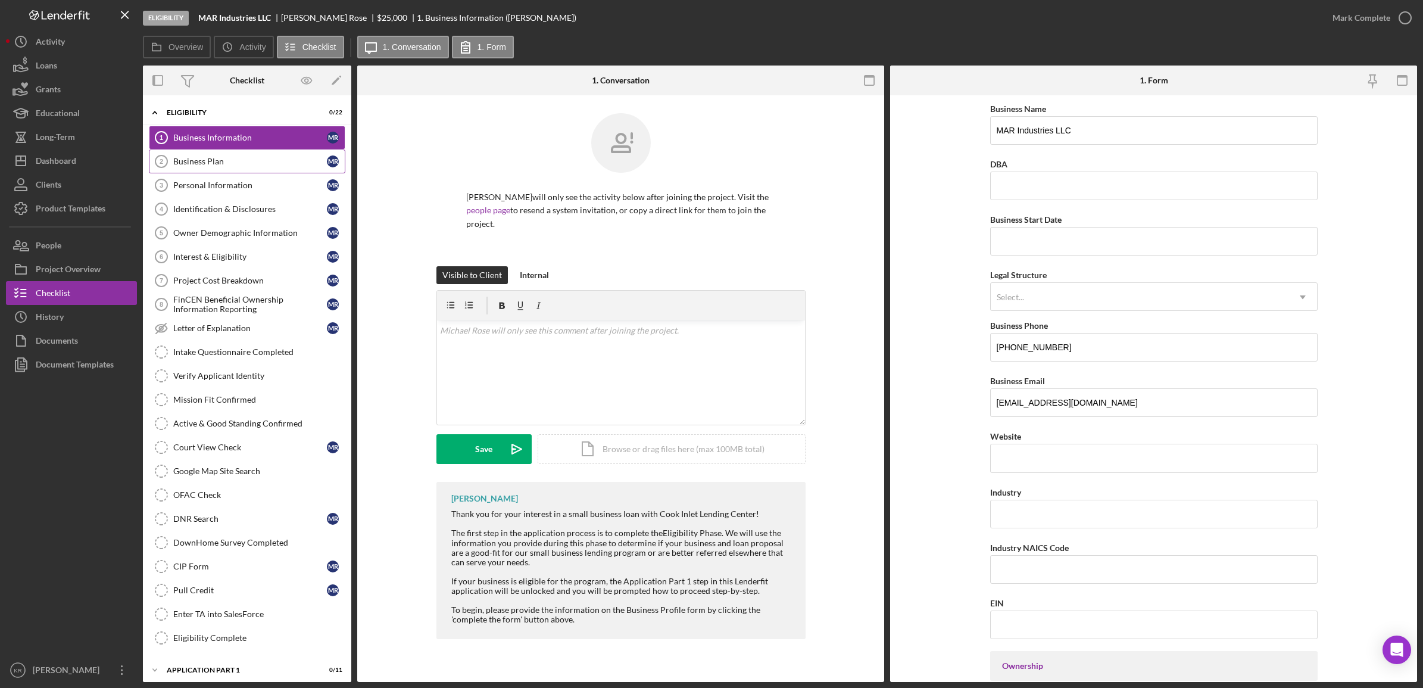
click at [268, 166] on div "Business Plan" at bounding box center [250, 162] width 154 height 10
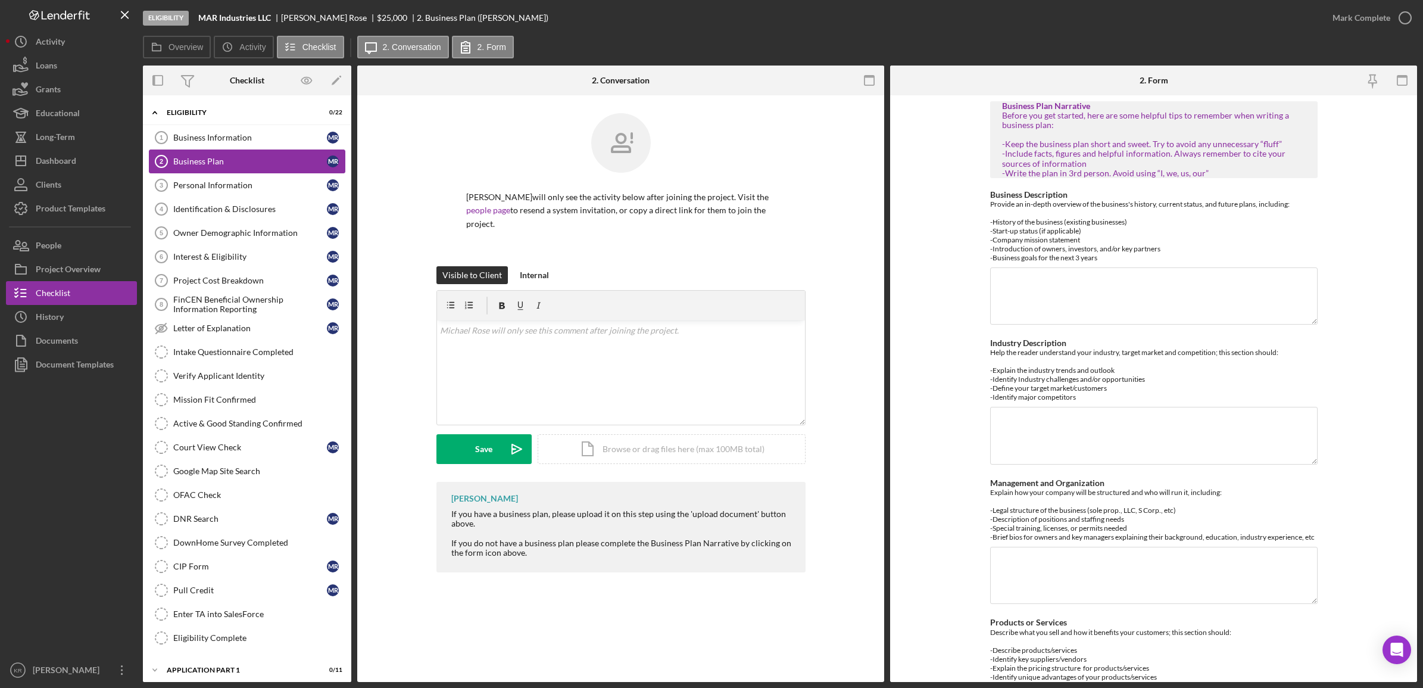
click at [269, 154] on link "Business Plan 2 Business Plan M R" at bounding box center [247, 161] width 196 height 24
click at [269, 141] on div "Business Information" at bounding box center [250, 138] width 154 height 10
